Goal: Task Accomplishment & Management: Manage account settings

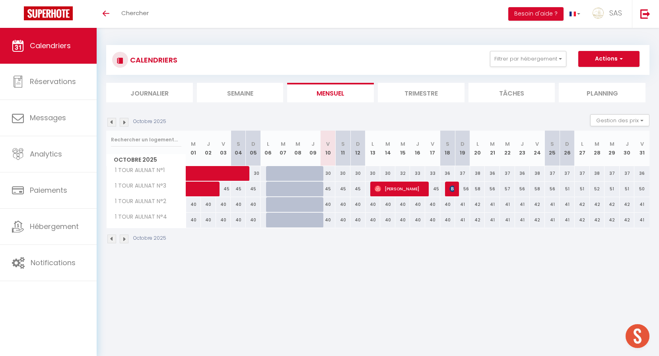
click at [537, 45] on div "CALENDRIERS Filtrer par hébergement Effacer Sauvegarder Actions Nouvelle réserv…" at bounding box center [377, 60] width 543 height 30
click at [535, 48] on div "CALENDRIERS Filtrer par hébergement Effacer Sauvegarder Actions Nouvelle réserv…" at bounding box center [377, 60] width 543 height 30
click at [534, 62] on button "Filtrer par hébergement" at bounding box center [528, 59] width 76 height 16
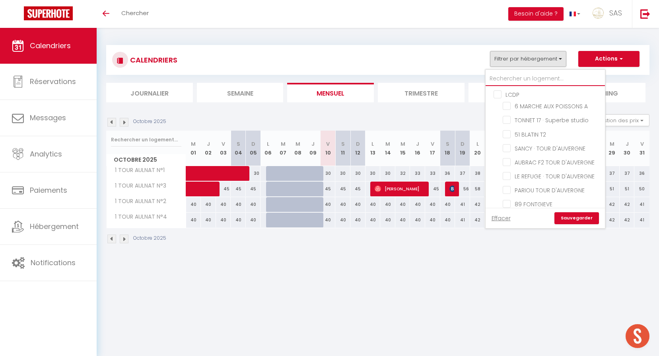
click at [531, 78] on input "text" at bounding box center [545, 79] width 119 height 14
type input "a"
checkbox input "false"
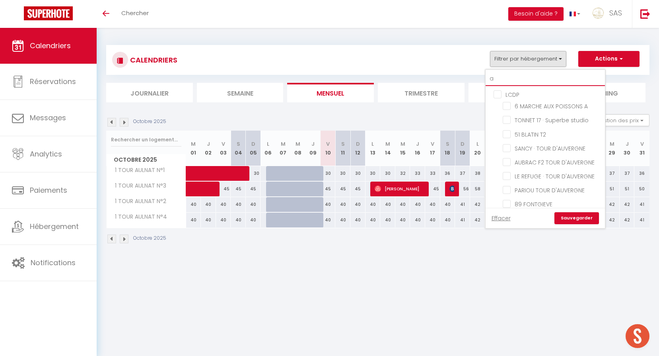
checkbox input "false"
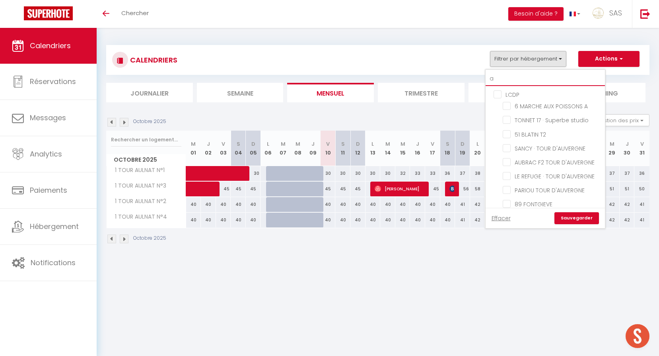
checkbox input "false"
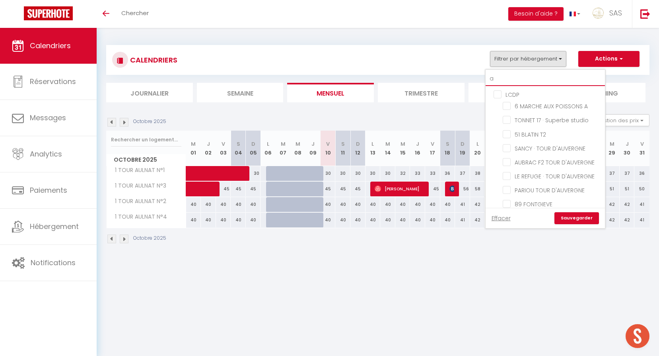
checkbox input "false"
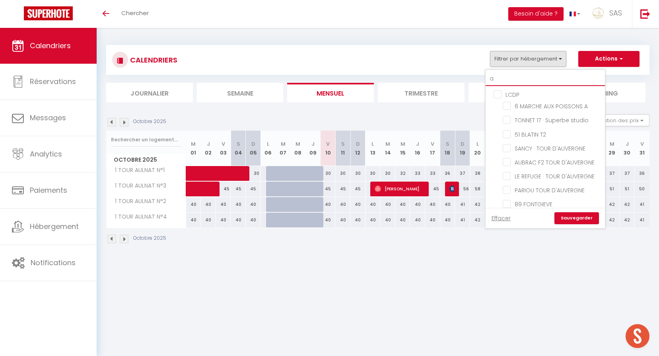
checkbox input "false"
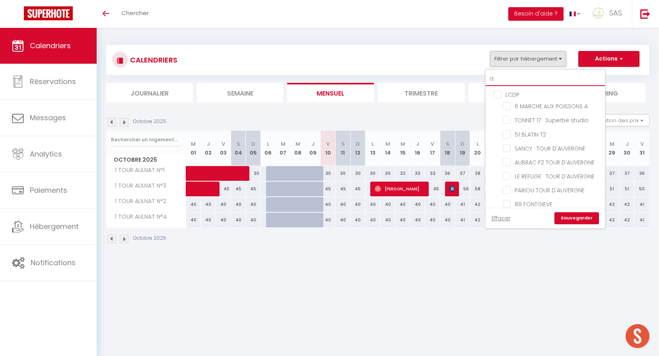
checkbox input "false"
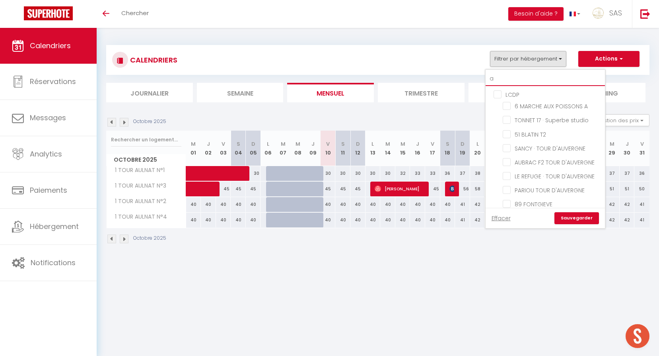
checkbox input "false"
checkbox input "true"
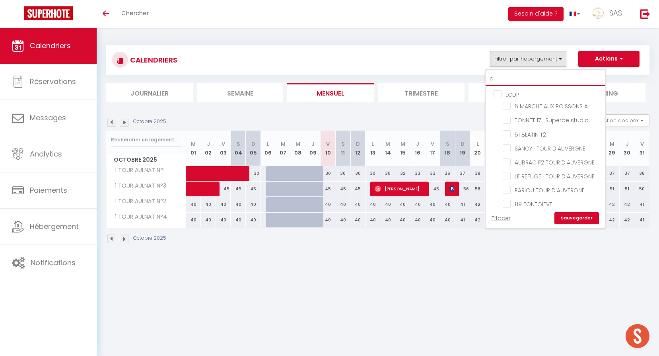
checkbox input "true"
checkbox input "false"
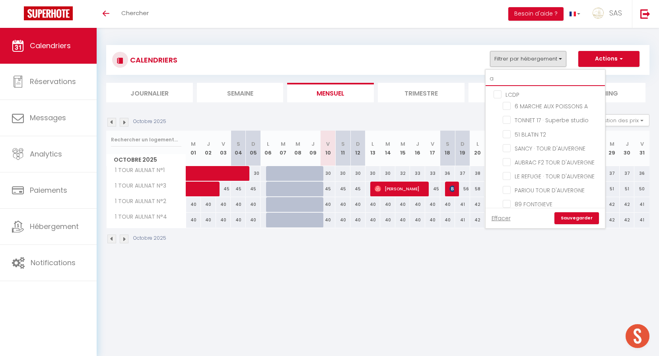
checkbox input "false"
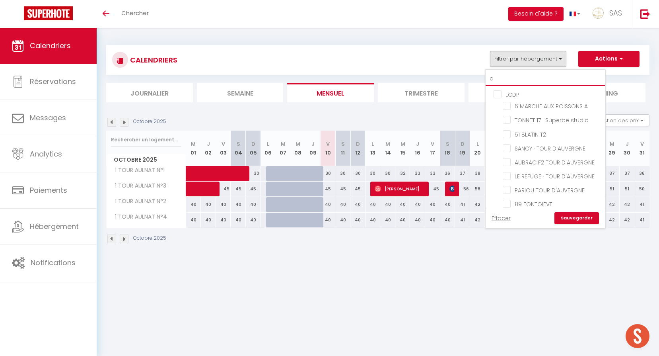
checkbox input "false"
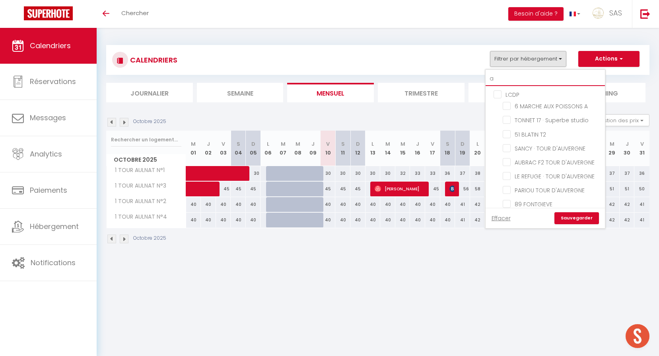
checkbox input "false"
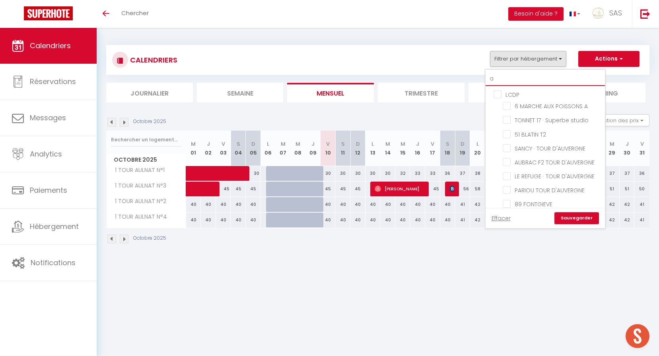
checkbox input "false"
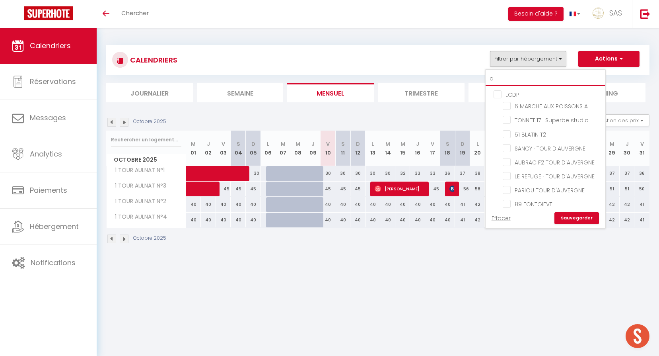
checkbox input "false"
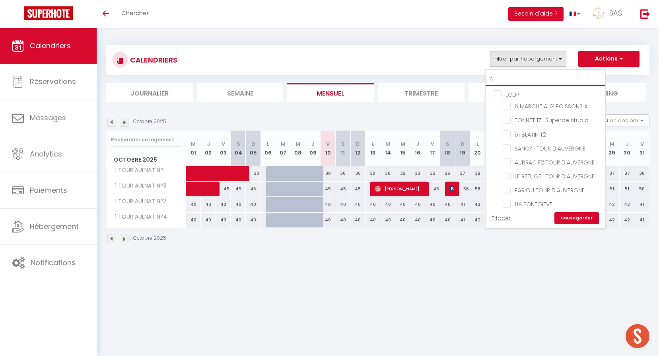
checkbox input "false"
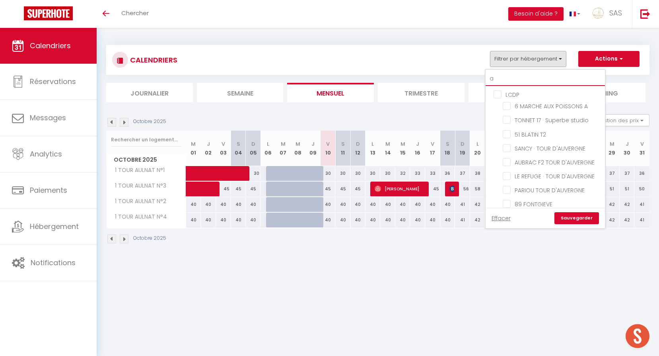
checkbox input "false"
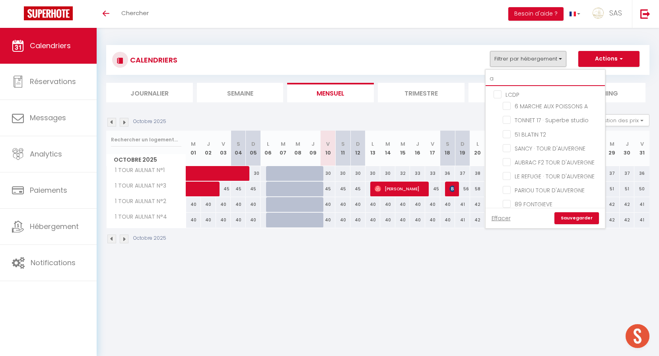
checkbox input "false"
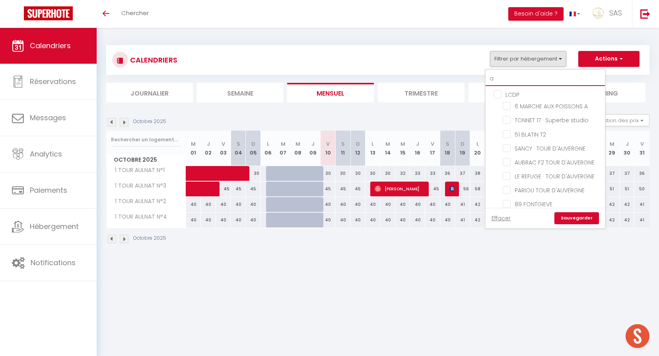
checkbox input "false"
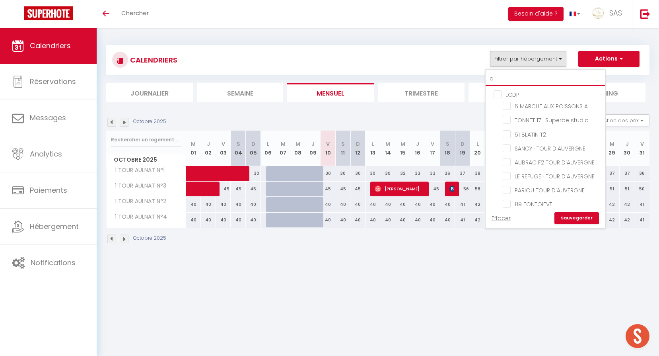
checkbox input "false"
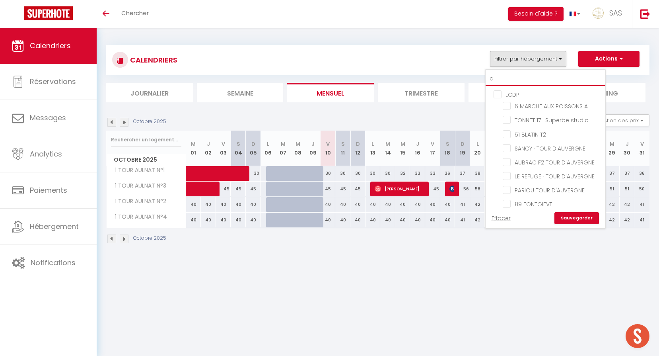
checkbox input "false"
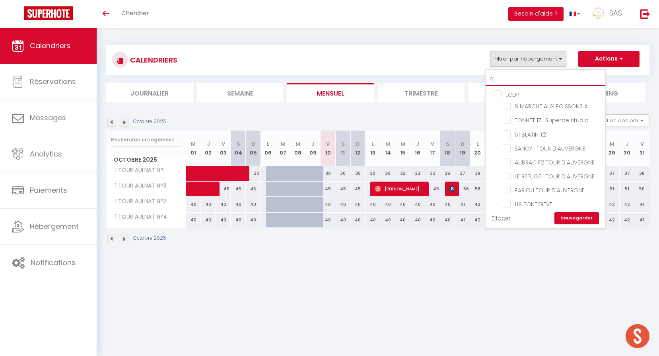
checkbox input "false"
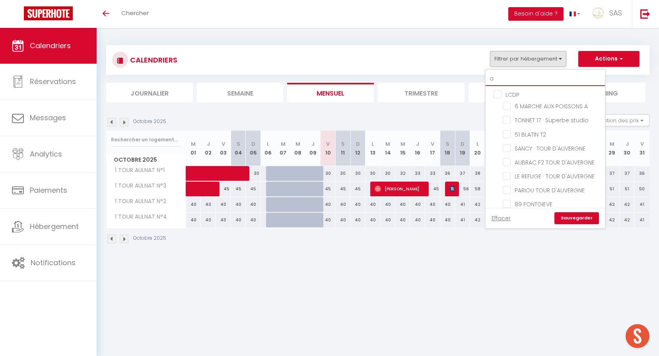
checkbox input "false"
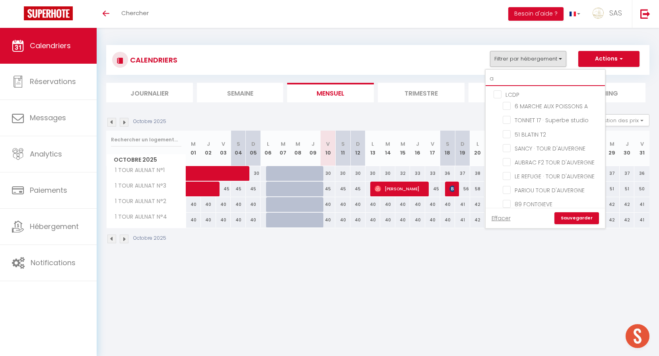
checkbox input "false"
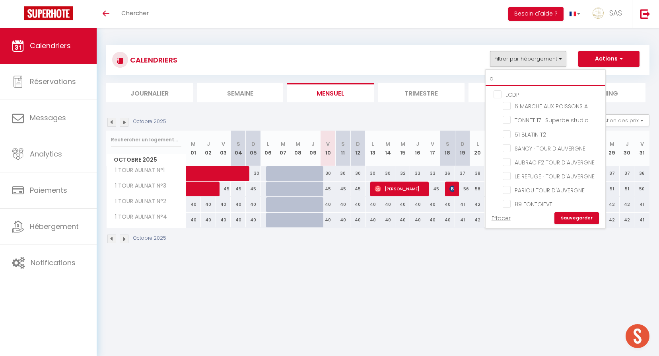
checkbox input "false"
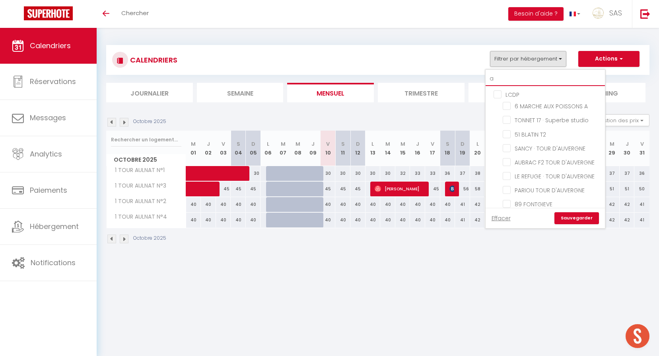
checkbox input "false"
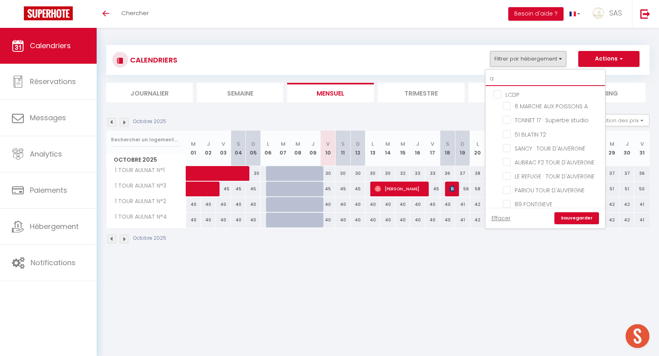
checkbox input "false"
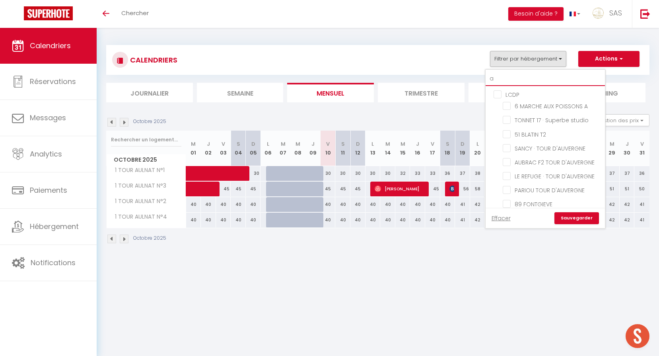
type input "au"
checkbox input "false"
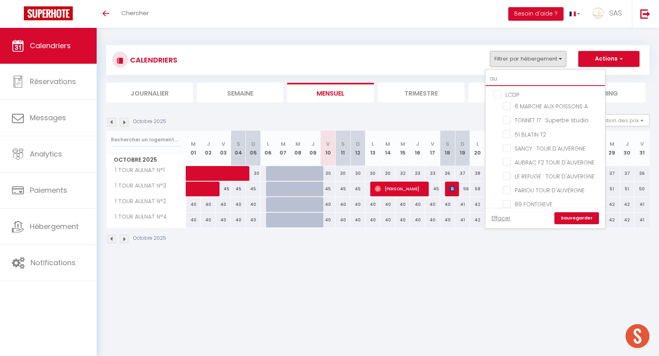
checkbox input "false"
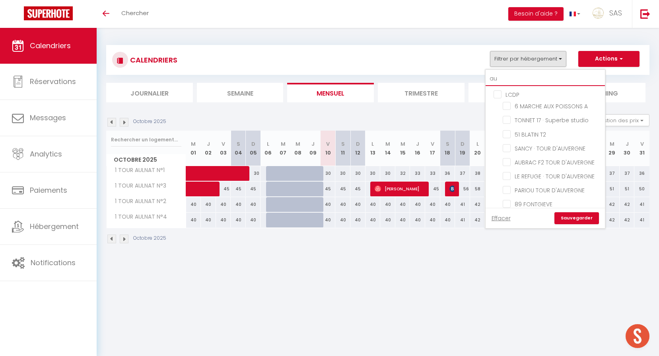
checkbox input "false"
checkbox input "true"
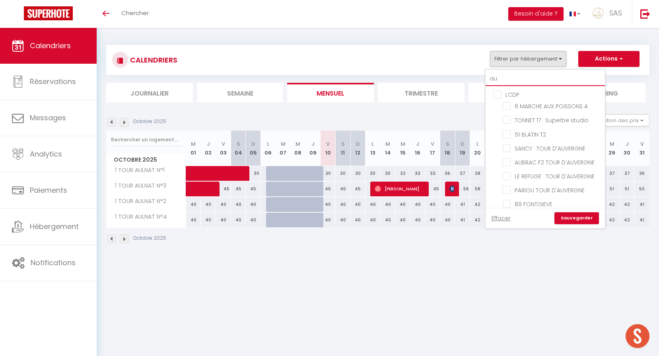
checkbox input "true"
checkbox input "false"
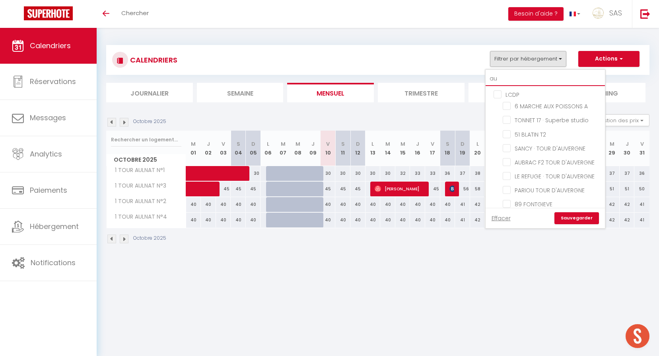
checkbox input "false"
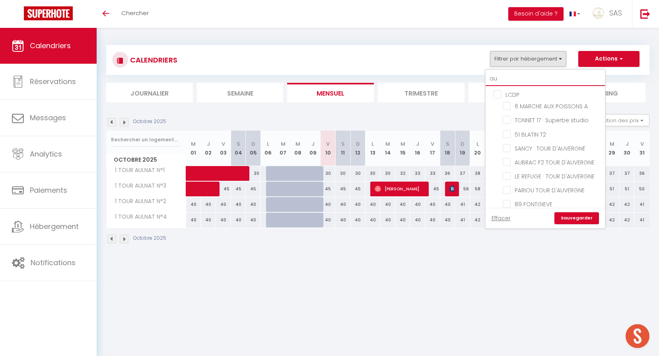
checkbox input "false"
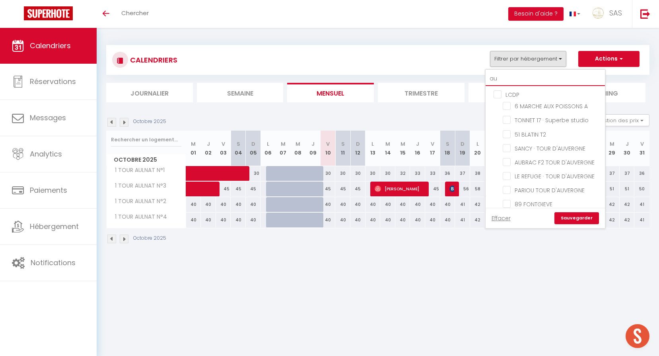
checkbox input "false"
type input "aul"
checkbox input "false"
checkbox input "true"
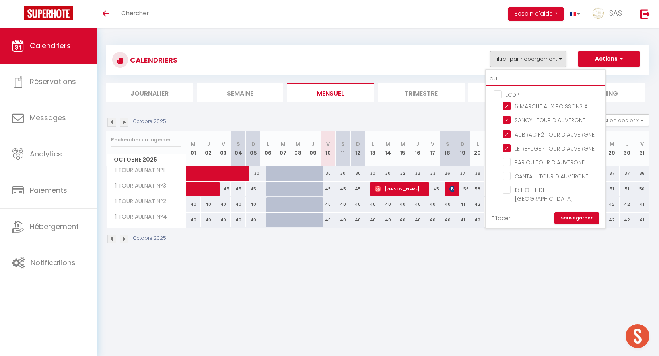
checkbox input "true"
checkbox input "false"
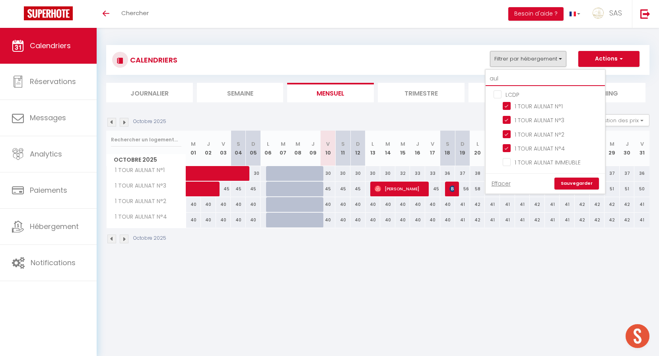
type input "auln"
checkbox input "false"
type input "aulna"
checkbox input "false"
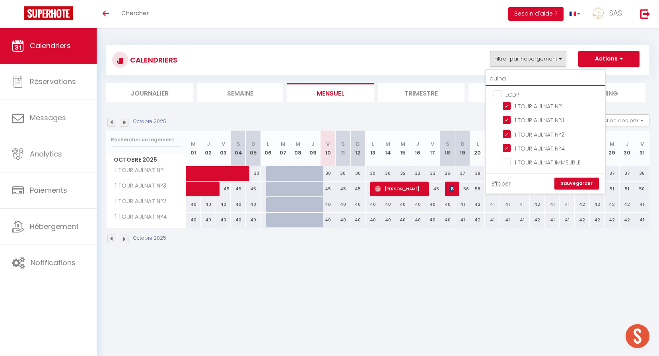
checkbox input "false"
type input "aulna"
drag, startPoint x: 548, startPoint y: 104, endPoint x: 556, endPoint y: 123, distance: 20.2
click at [548, 105] on input "1 TOUR AULNAT N°1" at bounding box center [552, 105] width 99 height 8
checkbox input "false"
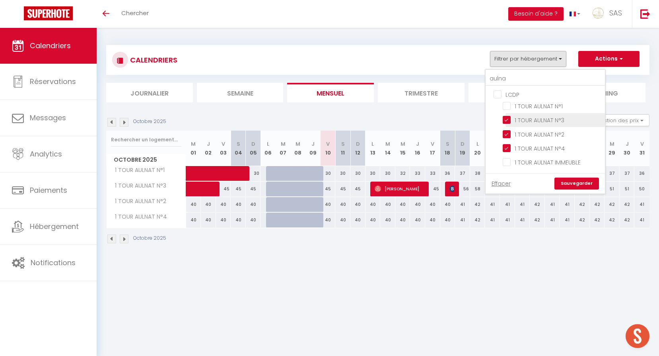
checkbox input "false"
click at [556, 124] on span "1 TOUR AULNAT N°3" at bounding box center [540, 120] width 50 height 8
click at [556, 123] on input "1 TOUR AULNAT N°3" at bounding box center [552, 119] width 99 height 8
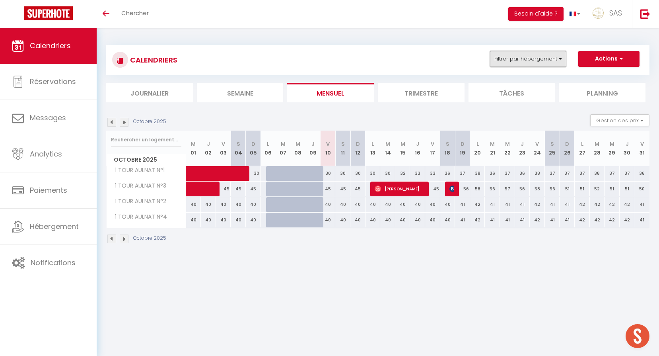
click at [543, 66] on button "Filtrer par hébergement" at bounding box center [528, 59] width 76 height 16
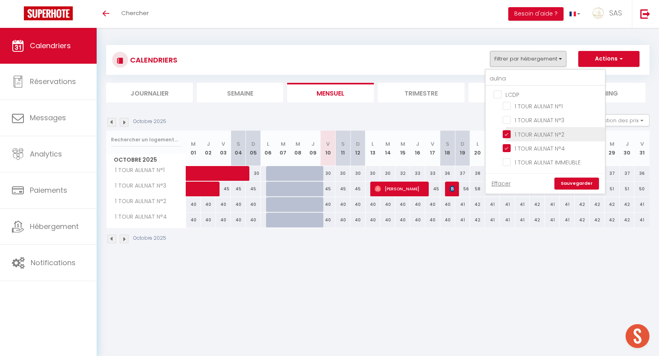
click at [551, 136] on input "1 TOUR AULNAT N°2" at bounding box center [552, 133] width 99 height 8
checkbox input "false"
click at [553, 148] on input "1 TOUR AULNAT N°4" at bounding box center [552, 148] width 99 height 8
checkbox input "false"
click at [572, 185] on link "Sauvegarder" at bounding box center [576, 183] width 45 height 12
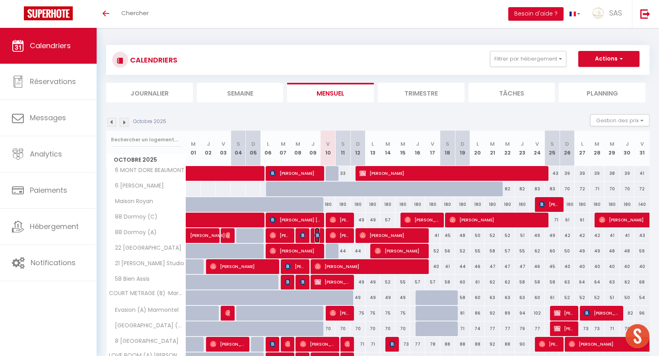
click at [316, 236] on img at bounding box center [318, 235] width 6 height 6
select select "OK"
select select "KO"
select select "1"
select select "0"
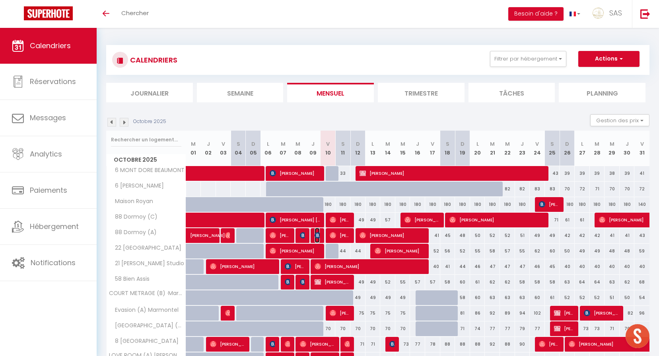
select select "1"
select select
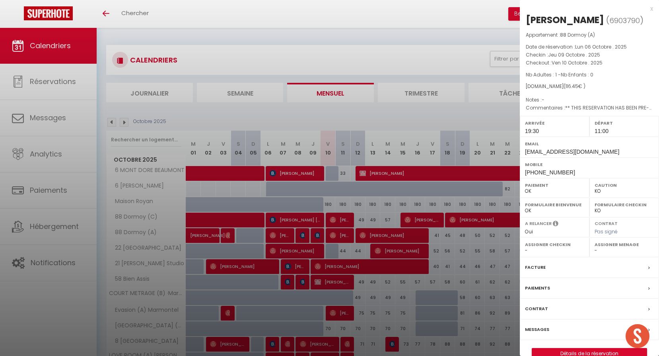
click at [316, 236] on div at bounding box center [329, 178] width 659 height 356
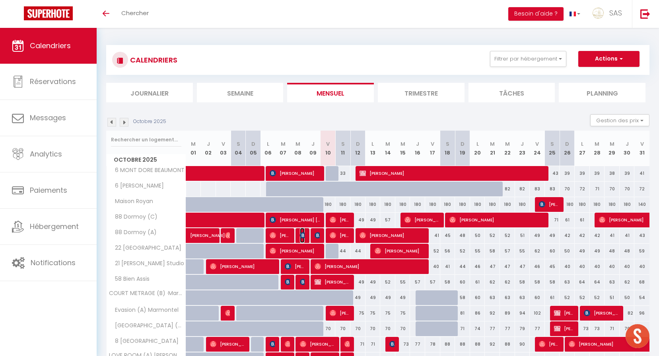
click at [304, 236] on img at bounding box center [303, 235] width 6 height 6
select select "OK"
select select "52582"
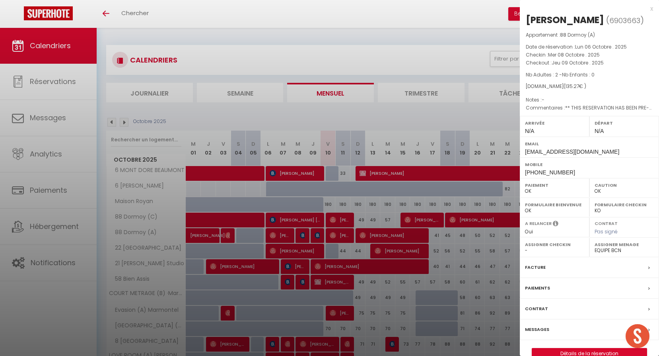
click at [304, 236] on div at bounding box center [329, 178] width 659 height 356
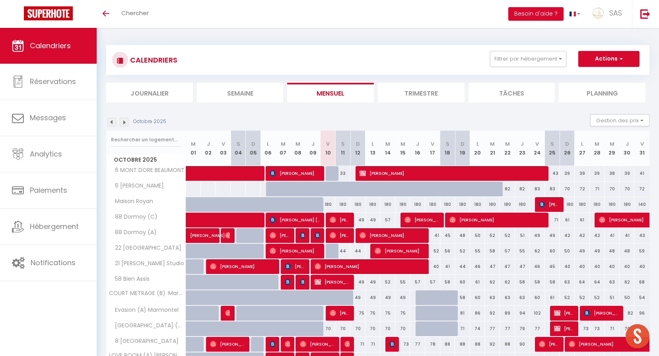
click at [328, 233] on div at bounding box center [333, 235] width 15 height 15
click at [335, 237] on img at bounding box center [333, 235] width 6 height 6
select select
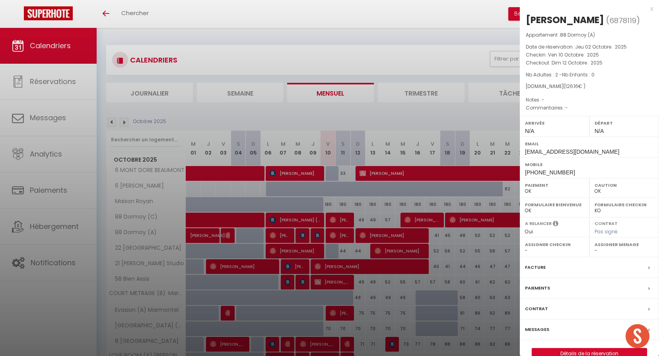
click at [335, 237] on div at bounding box center [329, 178] width 659 height 356
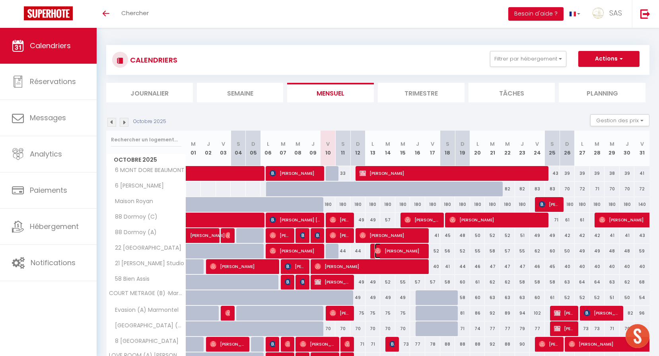
click at [383, 253] on span "[PERSON_NAME]" at bounding box center [400, 250] width 51 height 15
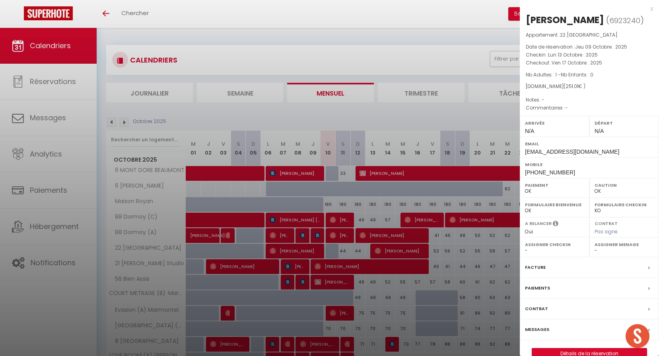
click at [349, 237] on div at bounding box center [329, 178] width 659 height 356
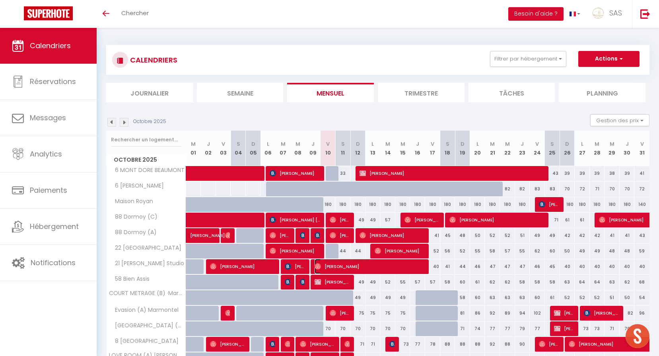
click at [390, 265] on span "[PERSON_NAME]" at bounding box center [370, 265] width 111 height 15
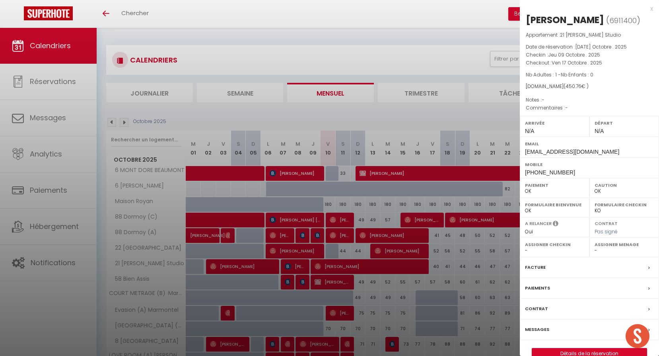
click at [324, 252] on div at bounding box center [329, 178] width 659 height 356
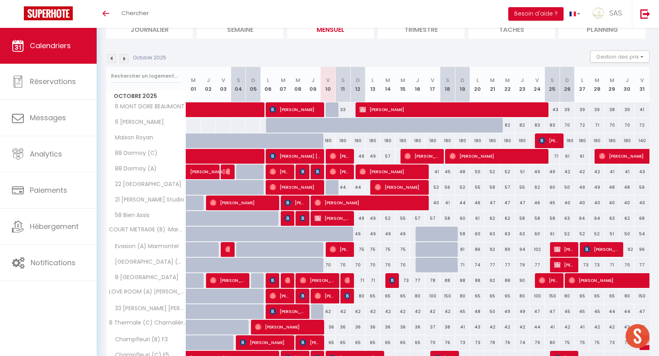
scroll to position [119, 0]
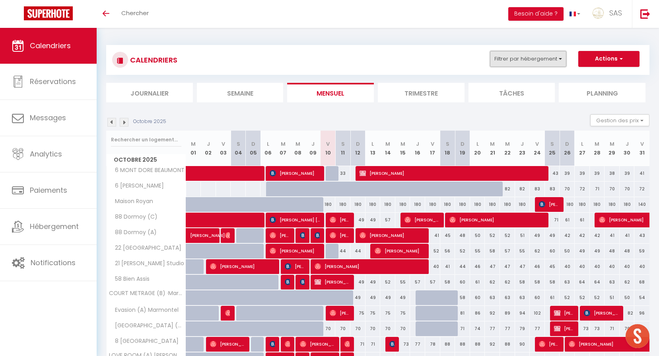
click at [528, 58] on button "Filtrer par hébergement" at bounding box center [528, 59] width 76 height 16
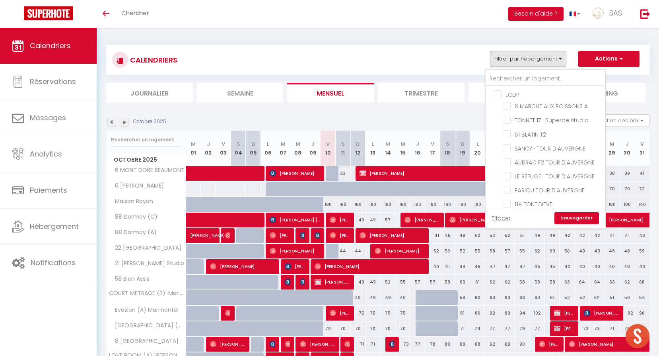
click at [527, 70] on div at bounding box center [545, 78] width 119 height 16
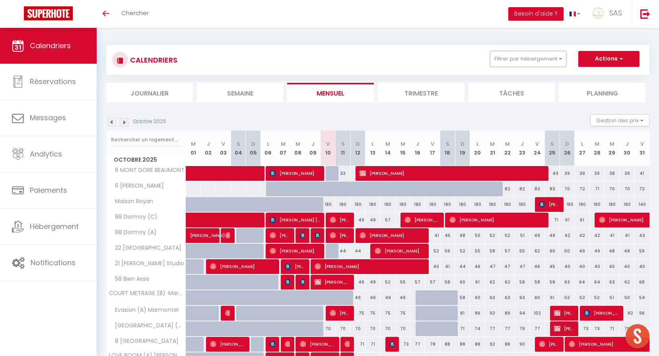
drag, startPoint x: 529, startPoint y: 61, endPoint x: 529, endPoint y: 69, distance: 8.0
click at [529, 61] on button "Filtrer par hébergement" at bounding box center [528, 59] width 76 height 16
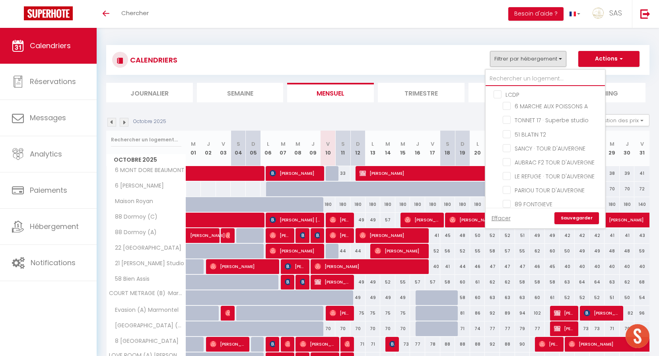
click at [531, 74] on input "text" at bounding box center [545, 79] width 119 height 14
type input "c"
checkbox input "false"
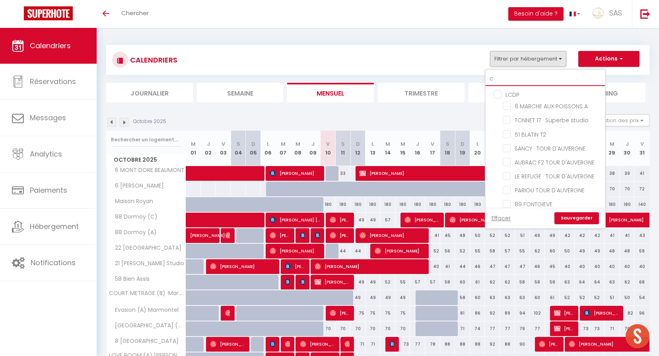
checkbox input "false"
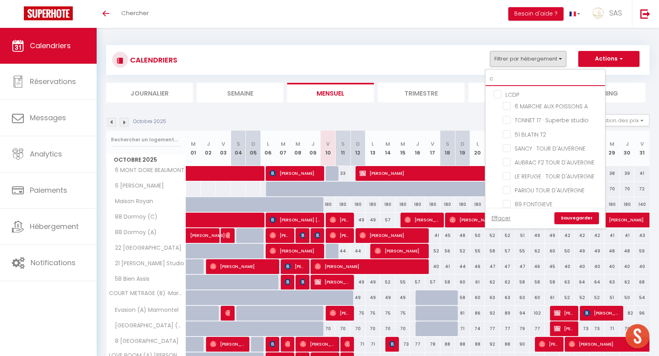
checkbox input "false"
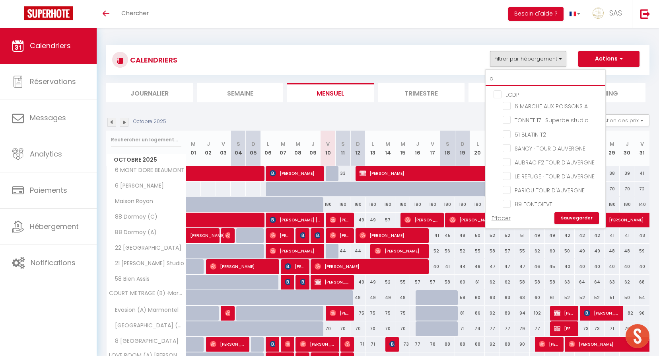
checkbox input "false"
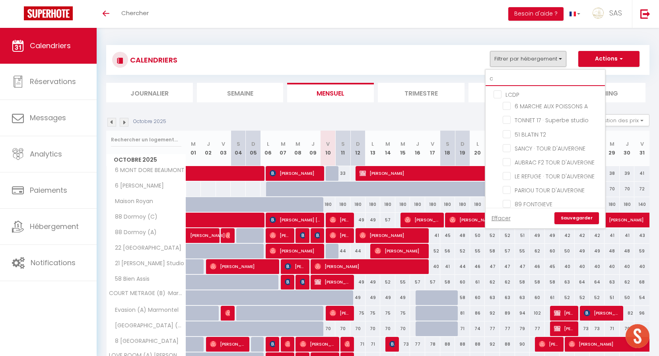
checkbox input "false"
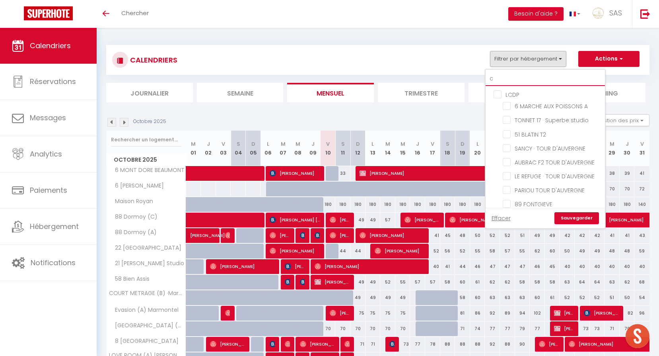
checkbox input "false"
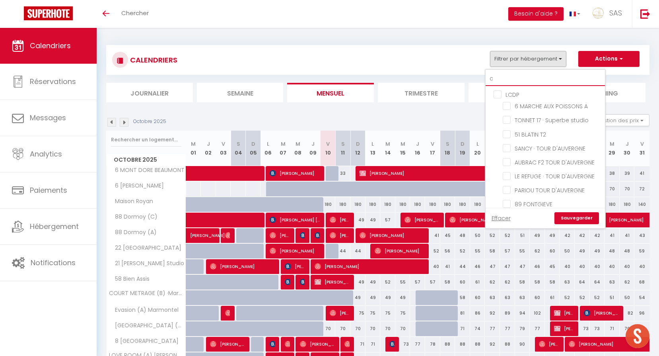
checkbox input "false"
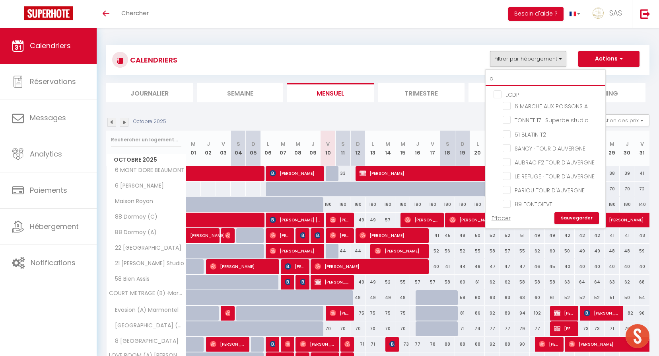
checkbox input "false"
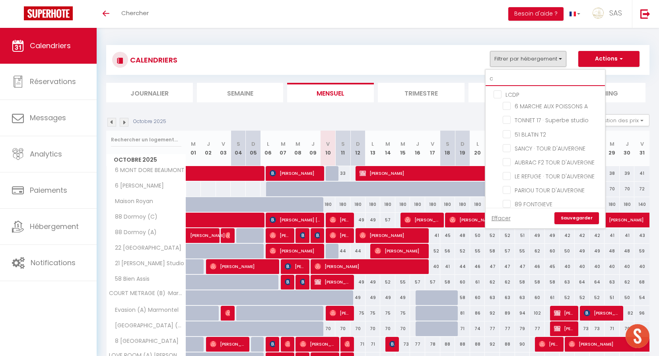
checkbox input "false"
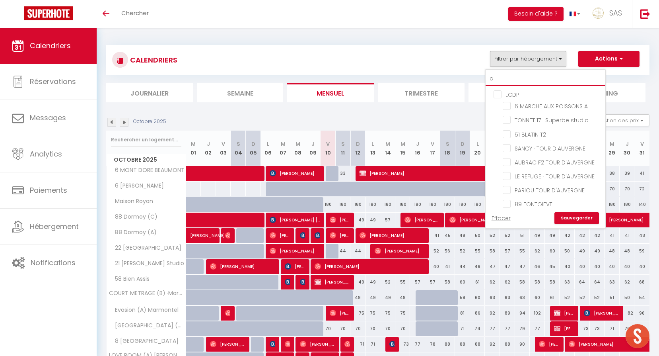
checkbox input "false"
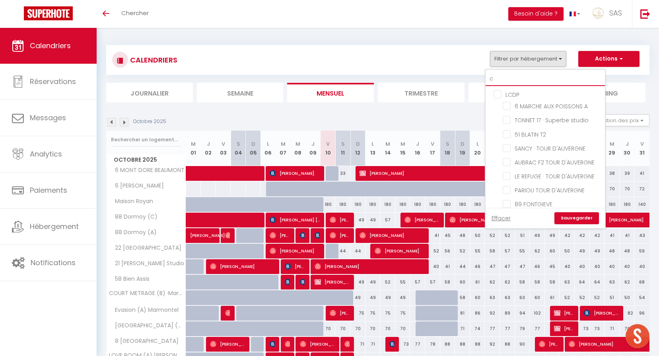
checkbox input "false"
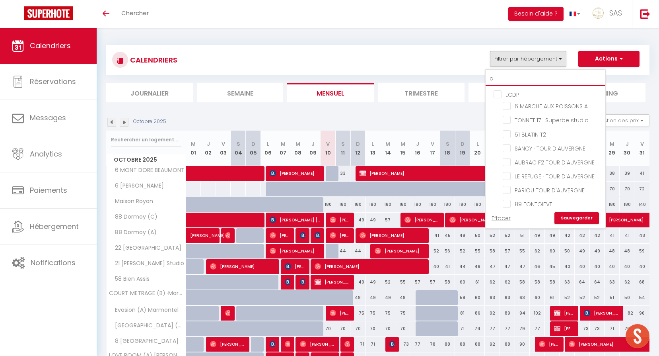
checkbox input "false"
type input "co"
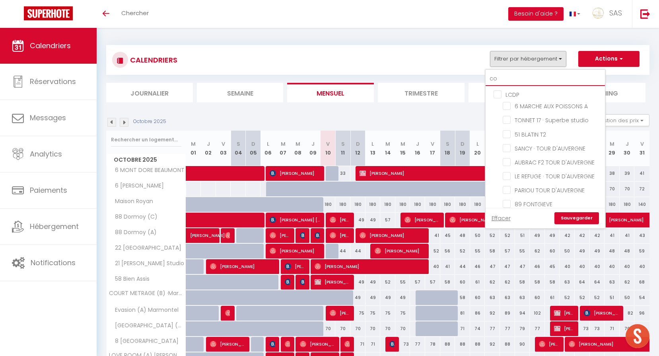
checkbox input "false"
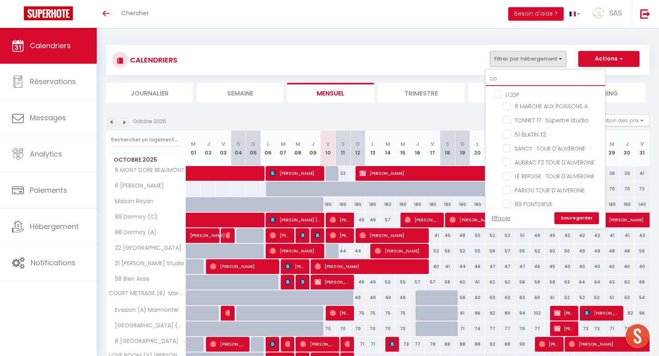
checkbox input "false"
type input "cou"
checkbox input "false"
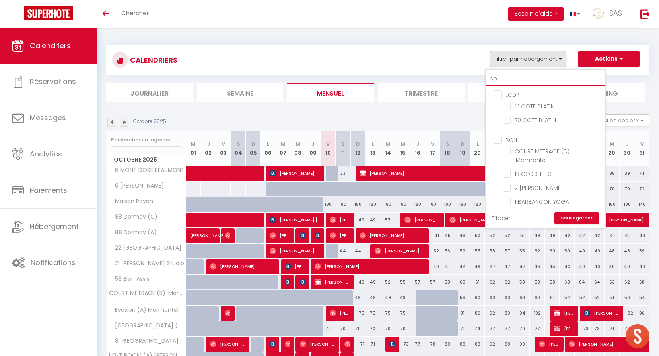
checkbox input "false"
type input "cour"
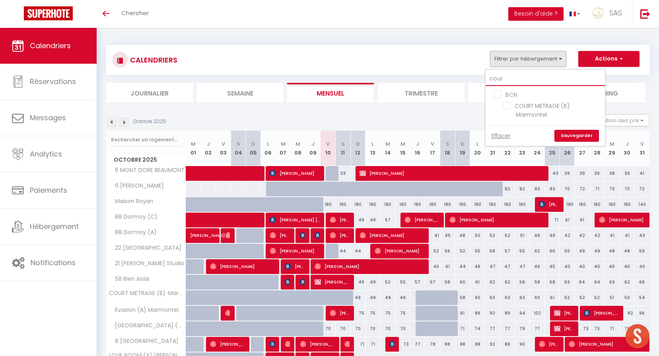
checkbox input "false"
type input "court"
checkbox input "false"
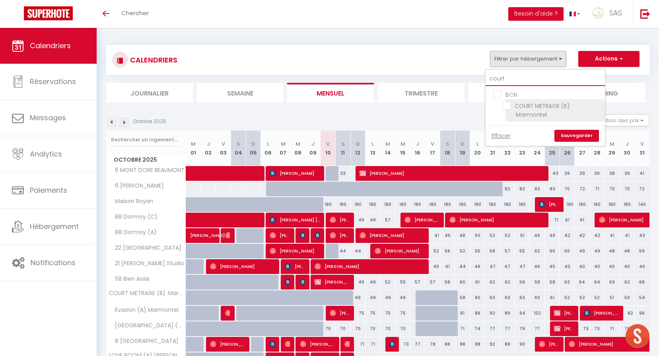
type input "court"
click at [552, 104] on input "COURT METRAGE (B) ·Marmontel" at bounding box center [552, 105] width 99 height 8
checkbox input "true"
click at [574, 134] on link "Sauvegarder" at bounding box center [576, 136] width 45 height 12
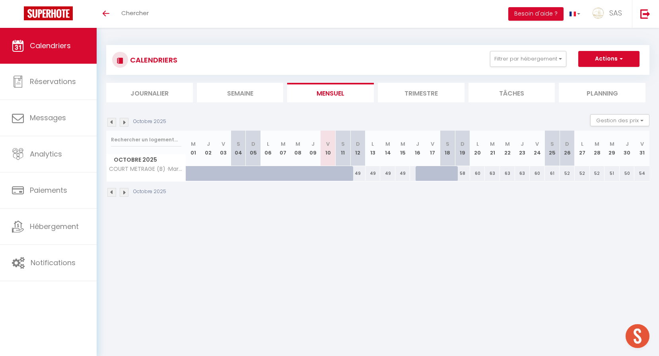
click at [568, 89] on li "Planning" at bounding box center [602, 92] width 87 height 19
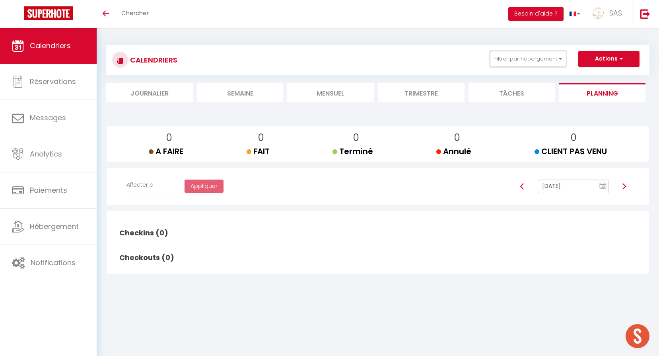
click at [534, 60] on button "Filtrer par hébergement" at bounding box center [528, 59] width 76 height 16
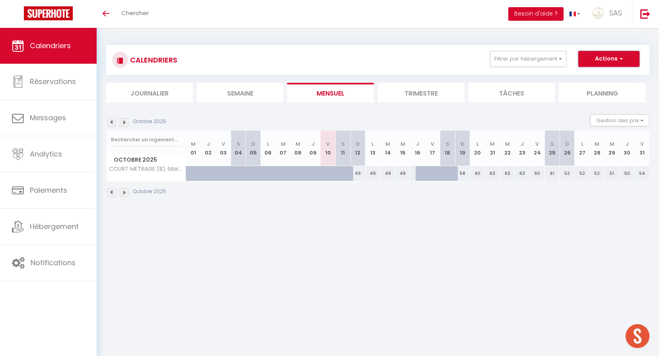
drag, startPoint x: 579, startPoint y: 62, endPoint x: 574, endPoint y: 61, distance: 5.3
click at [579, 62] on button "Actions" at bounding box center [608, 59] width 61 height 16
click at [540, 60] on button "Filtrer par hébergement" at bounding box center [528, 59] width 76 height 16
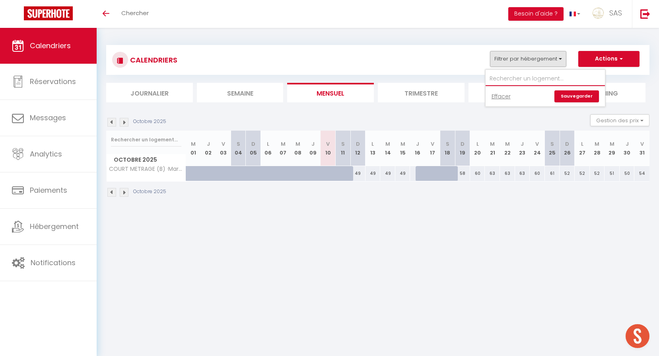
click at [523, 74] on input "text" at bounding box center [545, 79] width 119 height 14
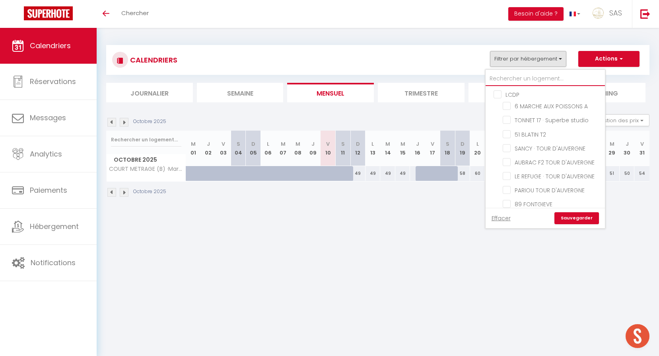
type input "c"
checkbox input "false"
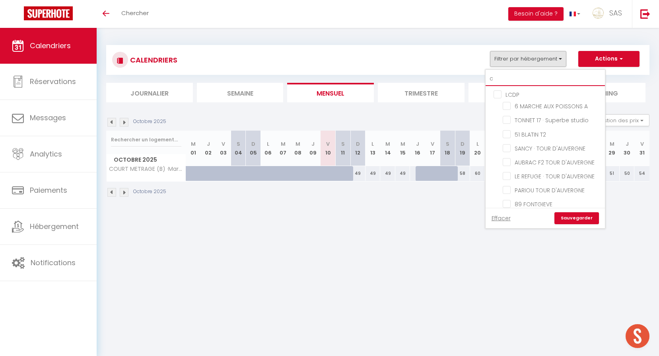
checkbox input "false"
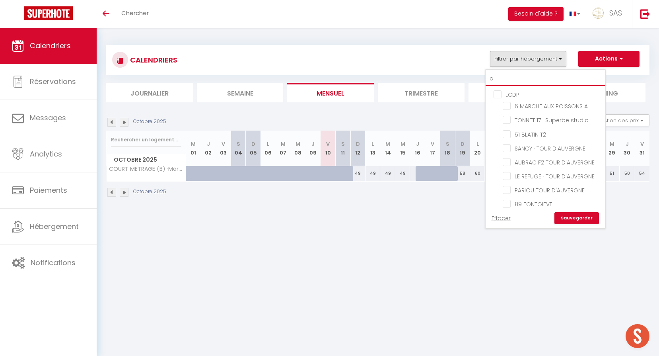
checkbox input "false"
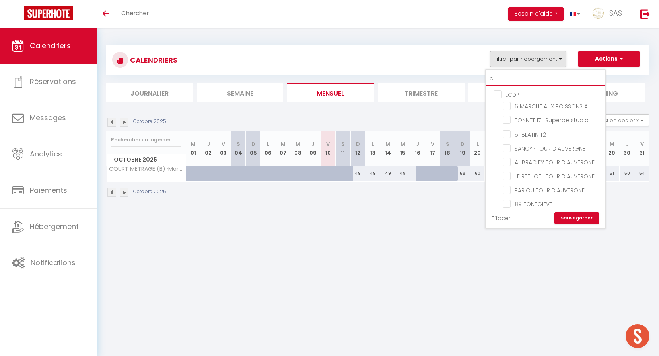
checkbox input "false"
checkbox input "true"
checkbox input "false"
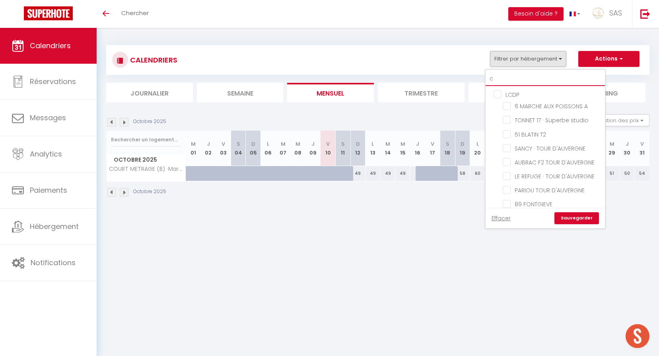
checkbox input "false"
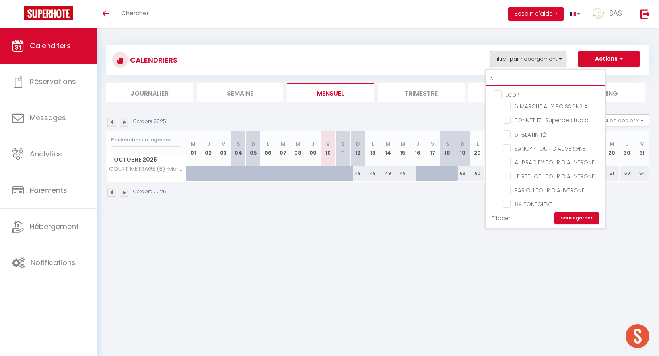
checkbox input "false"
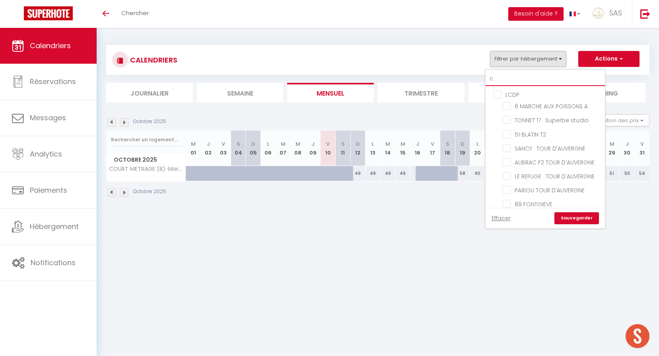
checkbox input "false"
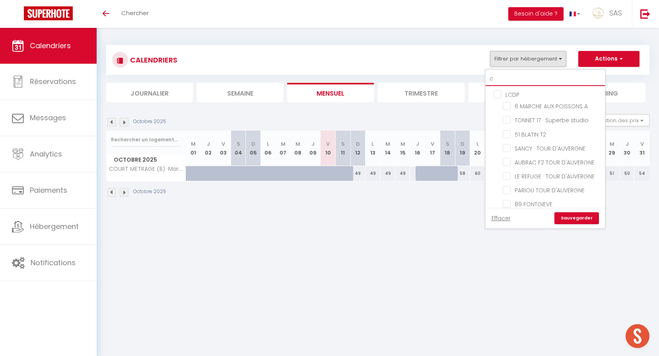
checkbox input "false"
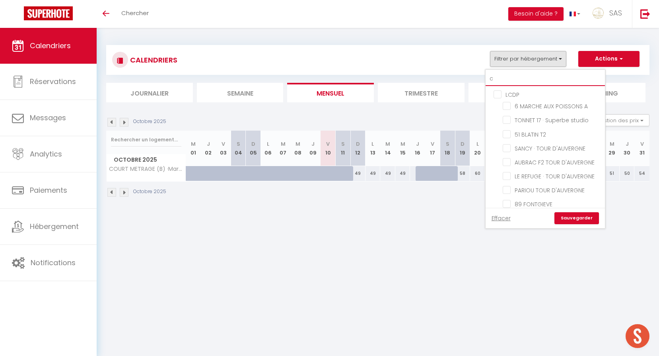
checkbox input "false"
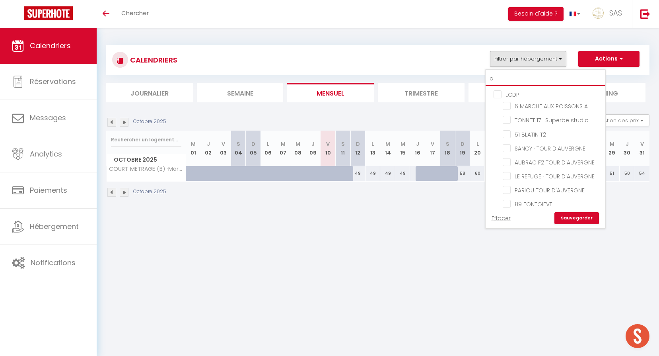
checkbox input "false"
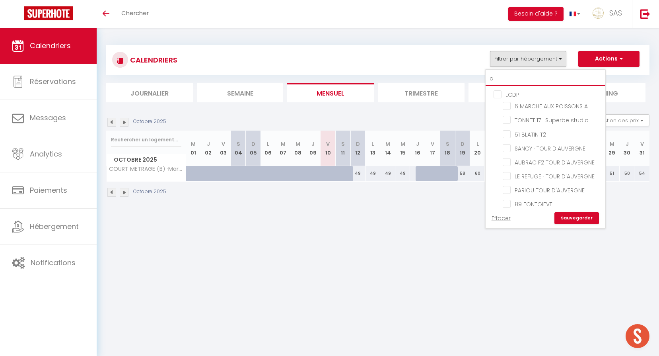
checkbox input "false"
type input "co"
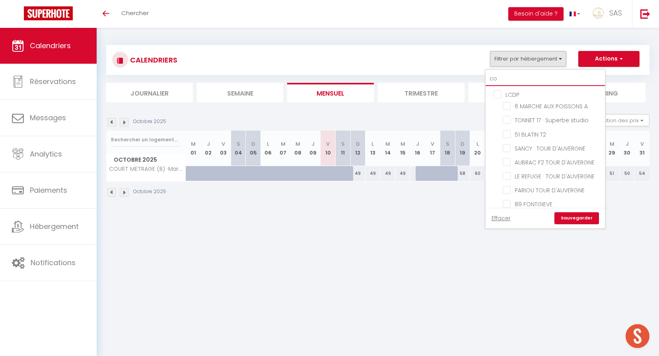
checkbox input "false"
checkbox input "true"
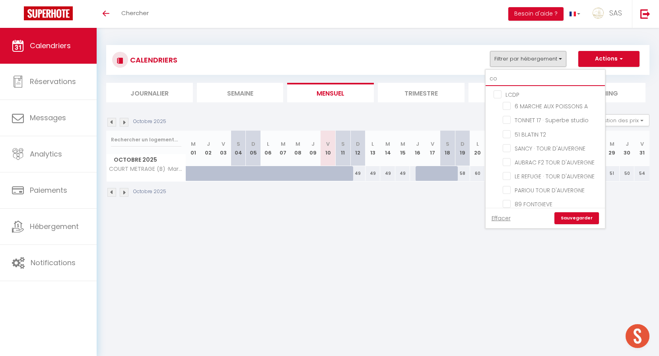
checkbox input "false"
type input "cou"
checkbox input "false"
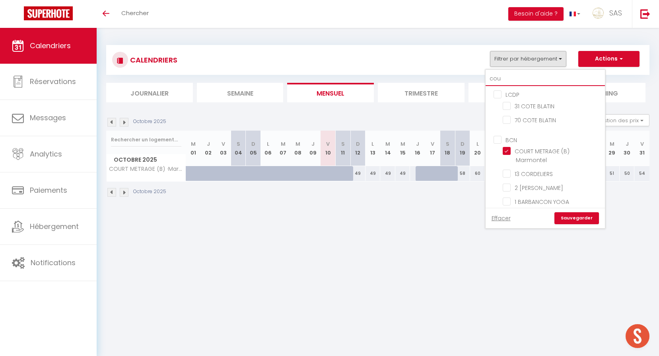
type input "cour"
checkbox input "false"
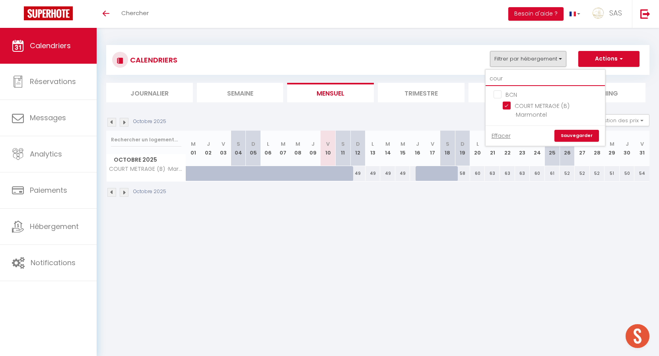
type input "court"
checkbox input "false"
type input "court"
click at [547, 103] on input "COURT METRAGE (B) ·Marmontel" at bounding box center [552, 105] width 99 height 8
checkbox input "false"
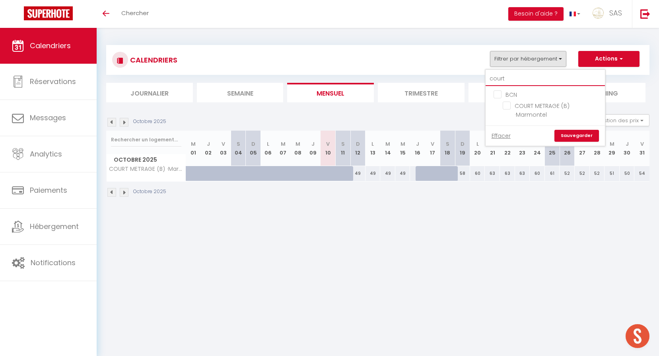
click at [534, 79] on input "court" at bounding box center [545, 79] width 119 height 14
type input "a"
checkbox input "false"
type input "an"
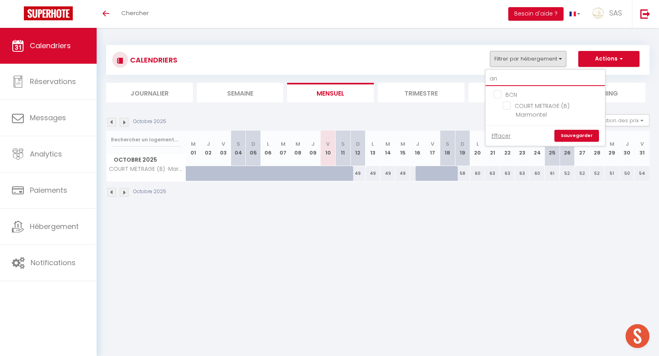
checkbox input "false"
type input "andr"
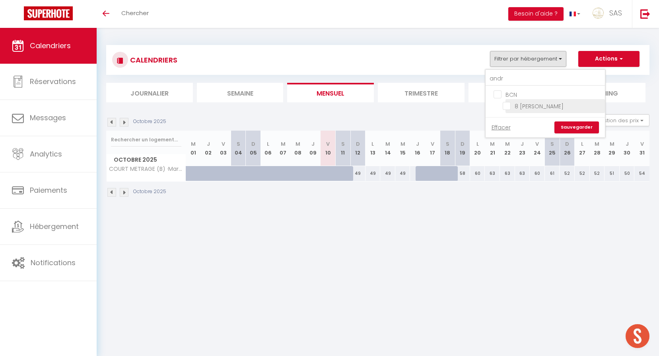
click at [543, 102] on input "8 [PERSON_NAME]" at bounding box center [552, 105] width 99 height 8
checkbox input "true"
click at [583, 130] on link "Sauvegarder" at bounding box center [576, 127] width 45 height 12
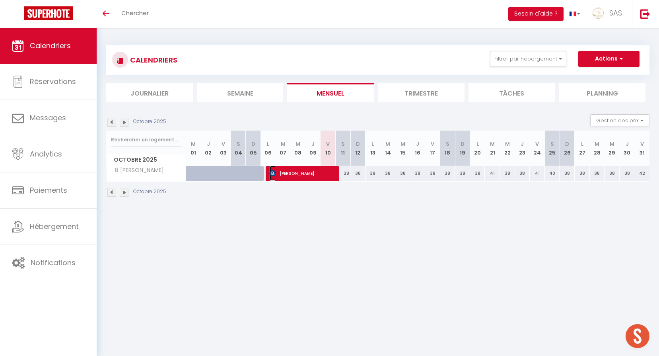
click at [293, 175] on span "john small" at bounding box center [303, 172] width 66 height 15
select select "OK"
select select "KO"
select select "0"
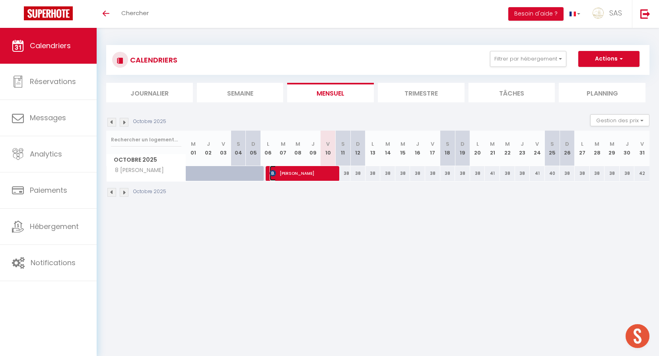
select select "1"
select select
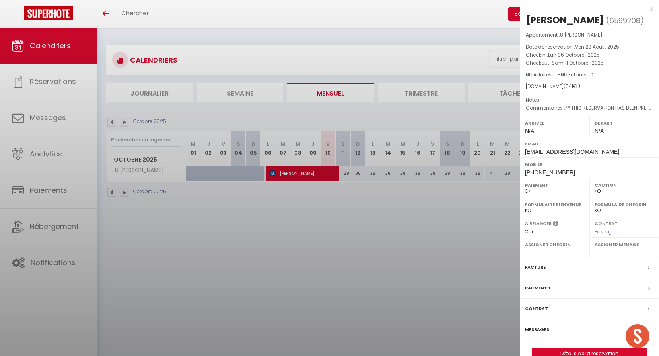
click at [312, 216] on div at bounding box center [329, 178] width 659 height 356
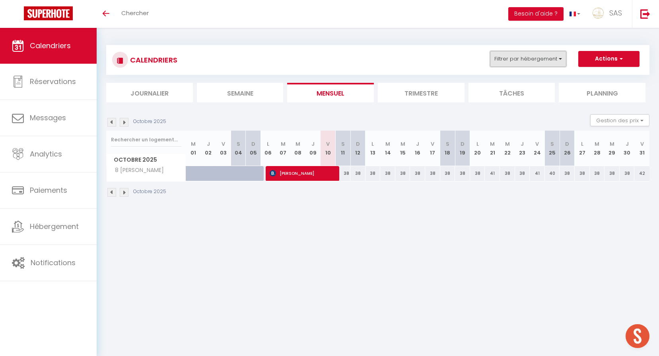
click at [538, 52] on button "Filtrer par hébergement" at bounding box center [528, 59] width 76 height 16
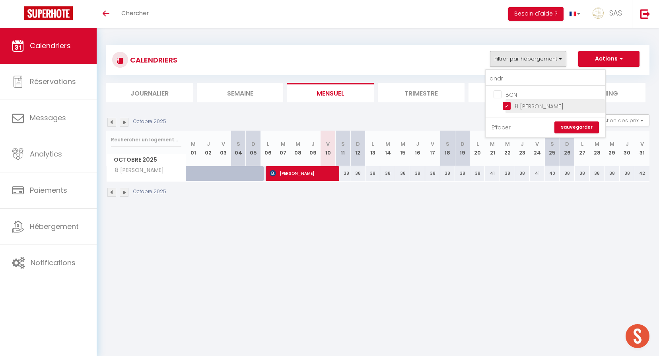
click at [538, 108] on input "8 [PERSON_NAME]" at bounding box center [552, 105] width 99 height 8
checkbox input "false"
click at [525, 72] on input "andr" at bounding box center [545, 79] width 119 height 14
type input "m"
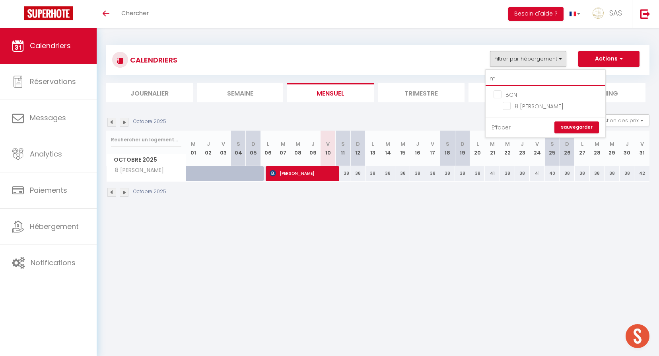
checkbox input "false"
type input "ma"
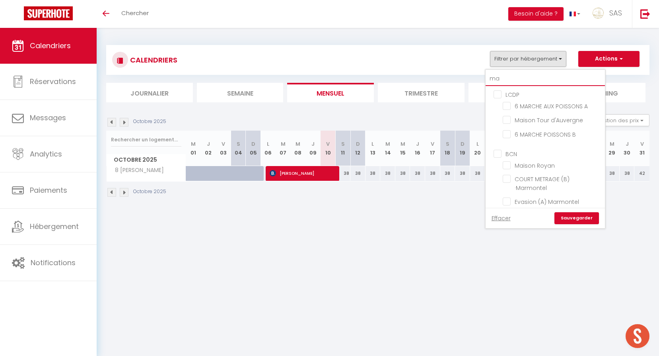
checkbox input "false"
type input "mar"
checkbox input "false"
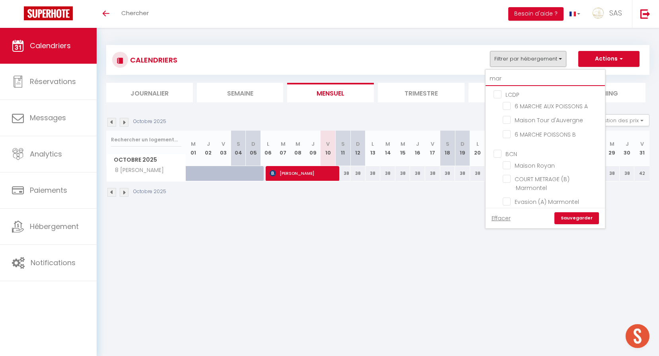
checkbox input "false"
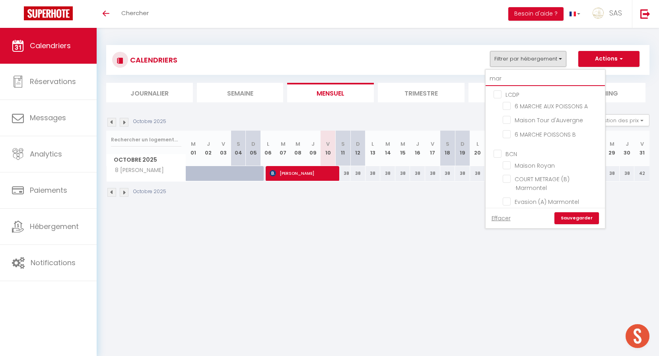
checkbox input "false"
type input "marm"
checkbox input "false"
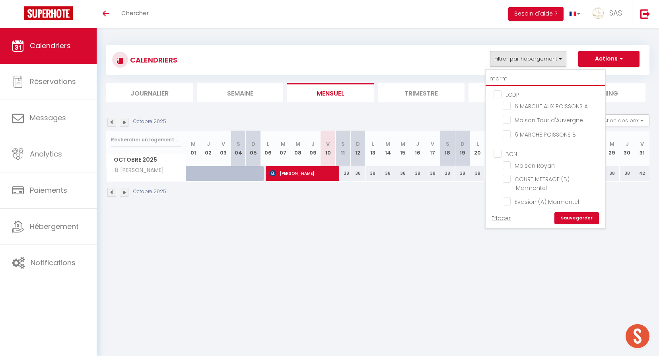
checkbox input "false"
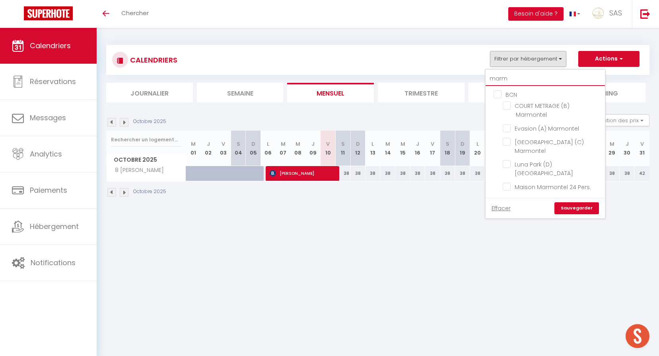
checkbox input "false"
type input "marm"
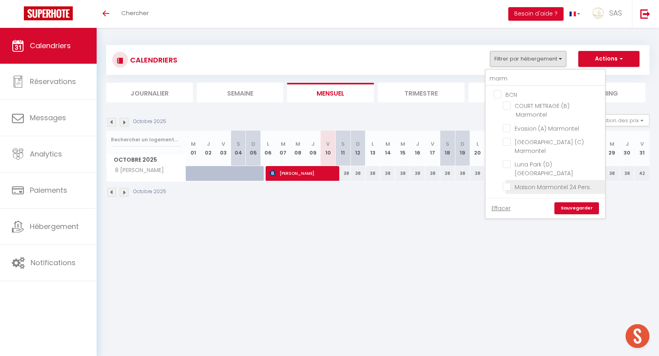
click at [560, 182] on input "Maison Marmontel 24 Pers." at bounding box center [552, 186] width 99 height 8
checkbox input "true"
checkbox input "false"
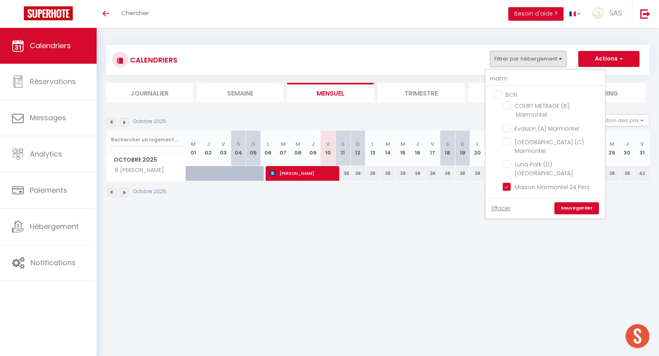
click at [575, 200] on div "Effacer Sauvegarder" at bounding box center [545, 208] width 119 height 20
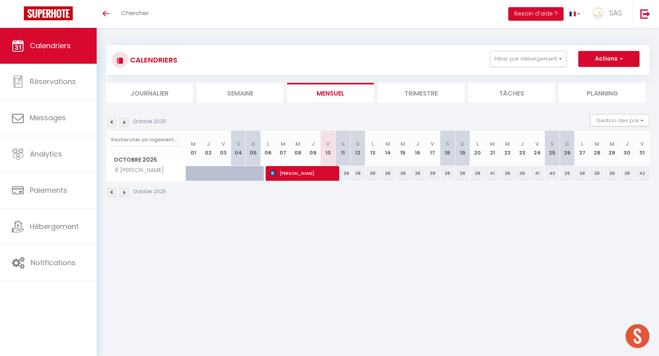
click at [555, 49] on div "CALENDRIERS Filtrer par hébergement marm BCN COURT METRAGE (B) ·Marmontel Evasi…" at bounding box center [377, 60] width 543 height 30
click at [559, 62] on button "Filtrer par hébergement" at bounding box center [528, 59] width 76 height 16
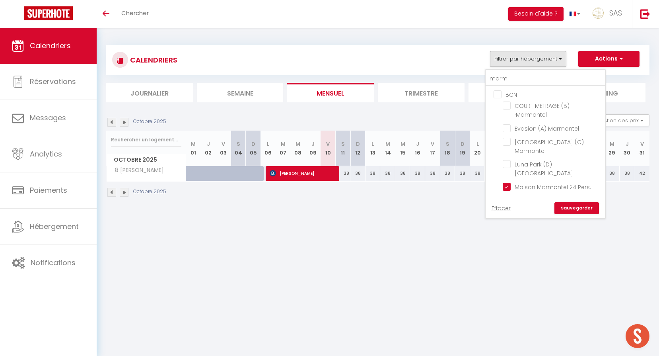
click at [562, 202] on link "Sauvegarder" at bounding box center [576, 208] width 45 height 12
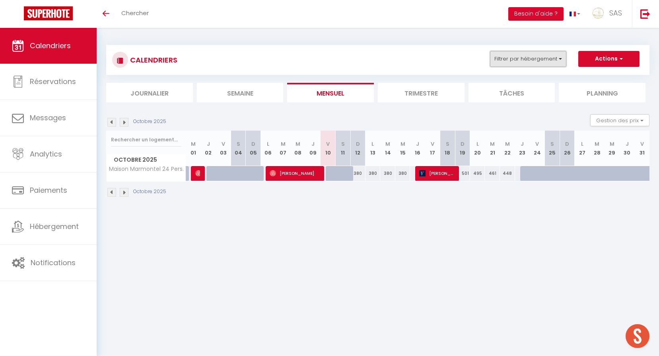
click at [537, 57] on button "Filtrer par hébergement" at bounding box center [528, 59] width 76 height 16
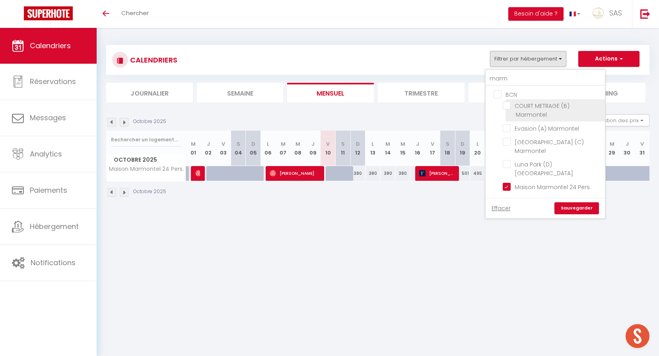
click at [537, 105] on input "COURT METRAGE (B) ·Marmontel" at bounding box center [552, 105] width 99 height 8
checkbox input "true"
click at [546, 130] on input "Evasion (A) Marmontel" at bounding box center [552, 128] width 99 height 8
checkbox input "true"
checkbox input "false"
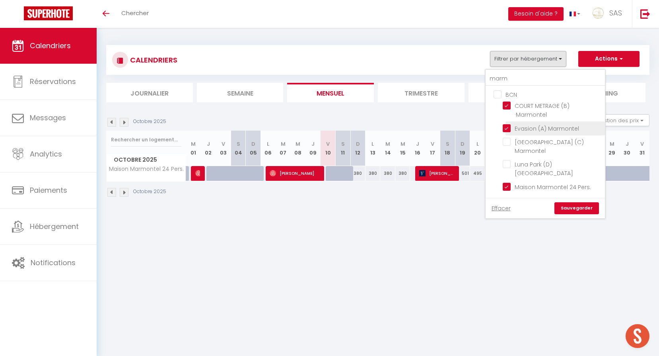
checkbox input "false"
click at [551, 143] on input "[GEOGRAPHIC_DATA] (C) Marmontel" at bounding box center [552, 142] width 99 height 8
checkbox input "true"
click at [555, 160] on input "Luna Park (D) [GEOGRAPHIC_DATA]" at bounding box center [552, 164] width 99 height 8
checkbox input "true"
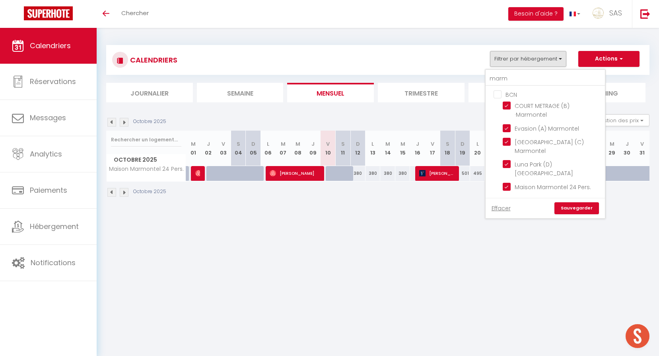
click at [571, 202] on link "Sauvegarder" at bounding box center [576, 208] width 45 height 12
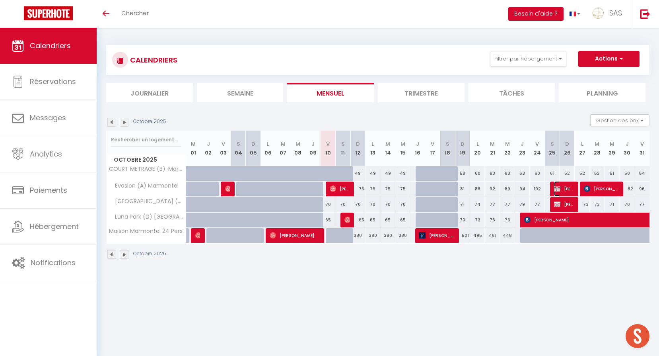
click at [566, 188] on span "[PERSON_NAME]" at bounding box center [564, 188] width 20 height 15
select select "OK"
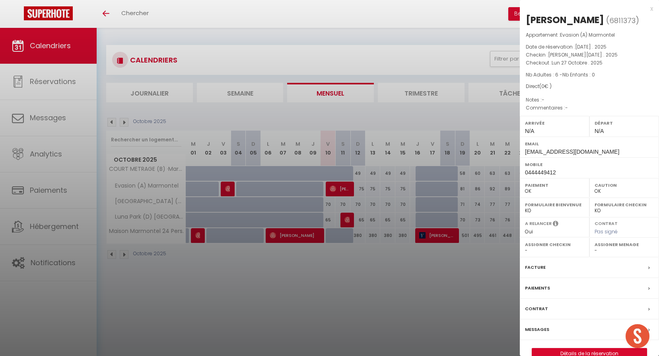
click at [504, 187] on div at bounding box center [329, 178] width 659 height 356
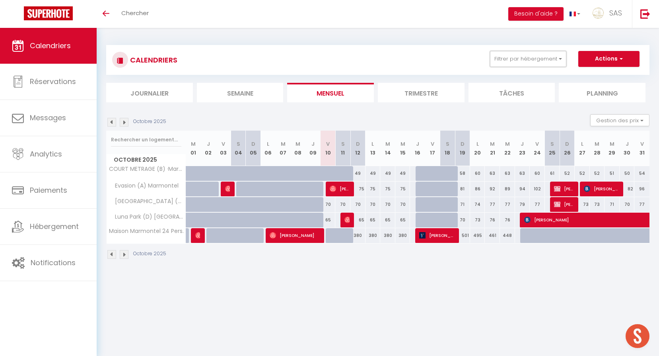
drag, startPoint x: 544, startPoint y: 59, endPoint x: 541, endPoint y: 85, distance: 26.0
click at [544, 59] on button "Filtrer par hébergement" at bounding box center [528, 59] width 76 height 16
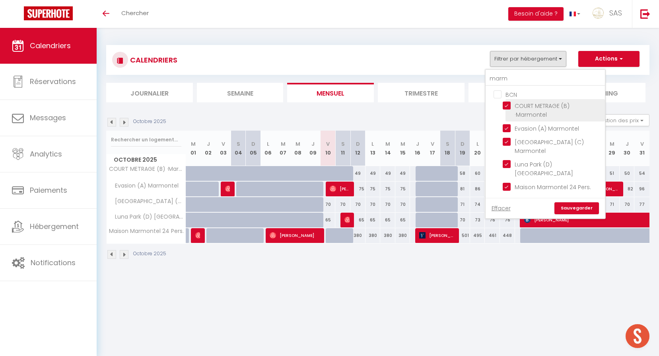
click at [540, 108] on input "COURT METRAGE (B) ·Marmontel" at bounding box center [552, 105] width 99 height 8
checkbox input "false"
click at [550, 128] on input "Evasion (A) Marmontel" at bounding box center [552, 128] width 99 height 8
checkbox input "false"
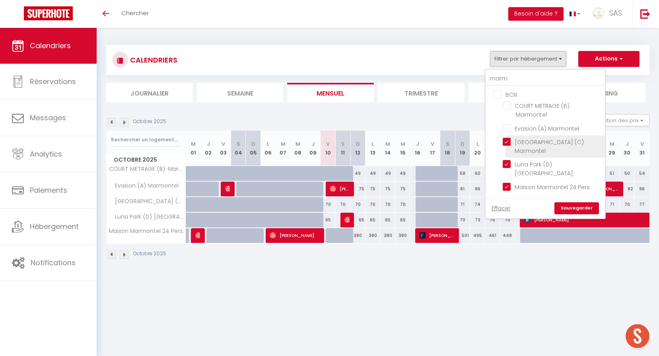
click at [556, 140] on input "[GEOGRAPHIC_DATA] (C) Marmontel" at bounding box center [552, 142] width 99 height 8
checkbox input "false"
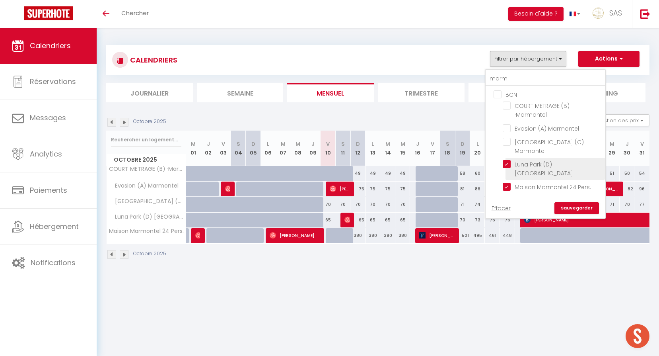
click at [562, 160] on input "Luna Park (D) [GEOGRAPHIC_DATA]" at bounding box center [552, 164] width 99 height 8
checkbox input "false"
click at [566, 182] on input "Maison Marmontel 24 Pers." at bounding box center [552, 186] width 99 height 8
checkbox input "false"
click at [577, 202] on link "Sauvegarder" at bounding box center [576, 208] width 45 height 12
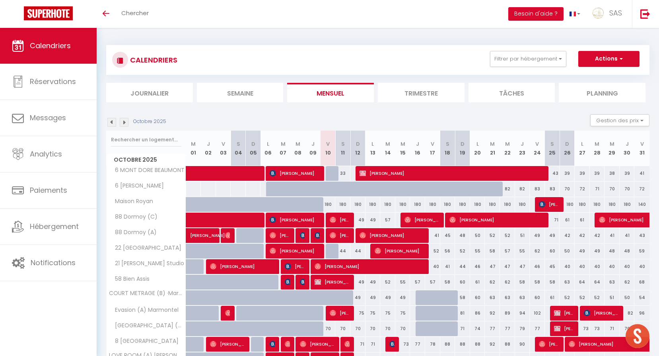
click at [499, 68] on div "CALENDRIERS Filtrer par hébergement marm BCN COURT METRAGE (B) ·Marmontel Evasi…" at bounding box center [377, 60] width 531 height 18
drag, startPoint x: 505, startPoint y: 58, endPoint x: 507, endPoint y: 66, distance: 8.2
click at [506, 58] on button "Filtrer par hébergement" at bounding box center [528, 59] width 76 height 16
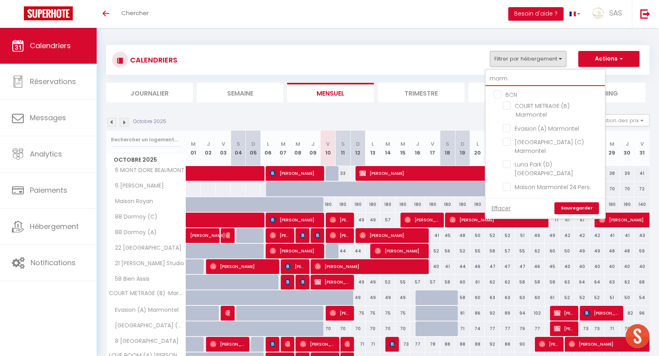
click at [510, 72] on input "marm" at bounding box center [545, 79] width 119 height 14
type input "6"
checkbox input "false"
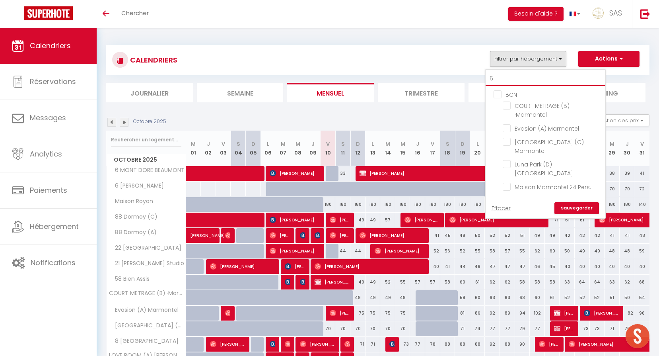
checkbox input "false"
type input "64"
checkbox input "false"
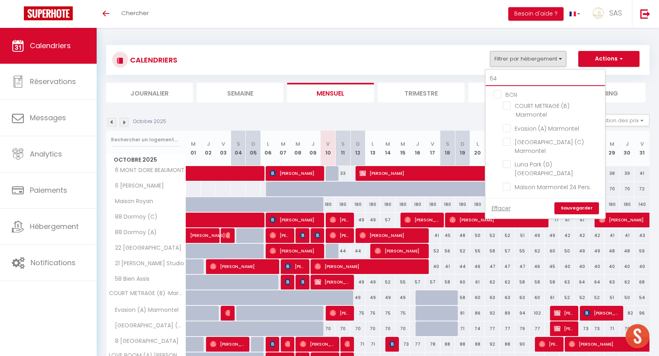
checkbox input "false"
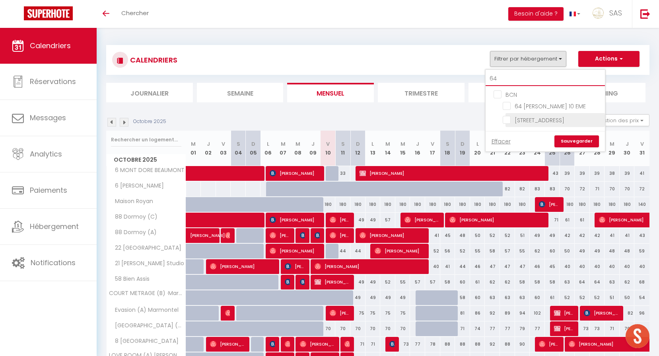
type input "64"
click at [565, 119] on input "[STREET_ADDRESS]" at bounding box center [552, 119] width 99 height 8
checkbox input "true"
checkbox input "false"
click at [587, 145] on link "Sauvegarder" at bounding box center [576, 141] width 45 height 12
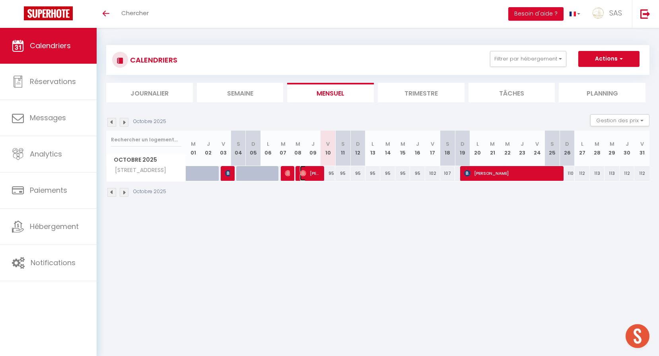
click at [312, 177] on span "Coraline Rogez" at bounding box center [310, 172] width 20 height 15
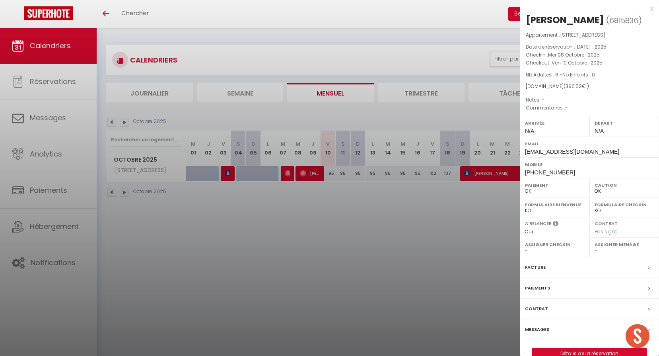
click at [342, 237] on div at bounding box center [329, 178] width 659 height 356
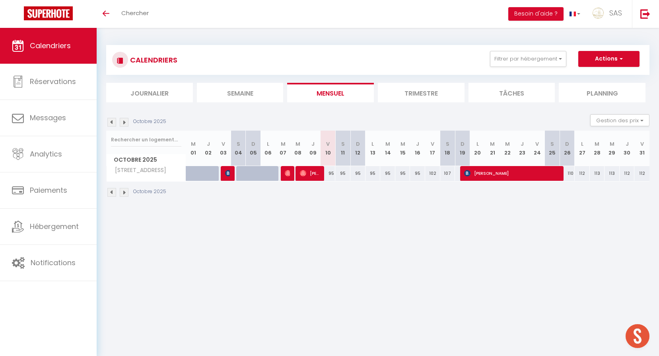
click at [124, 122] on img at bounding box center [124, 122] width 9 height 9
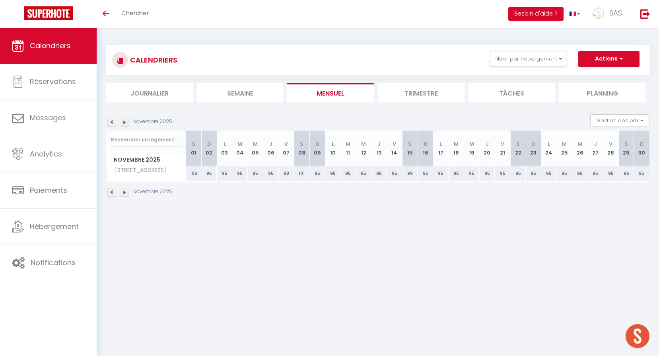
click at [112, 122] on img at bounding box center [111, 122] width 9 height 9
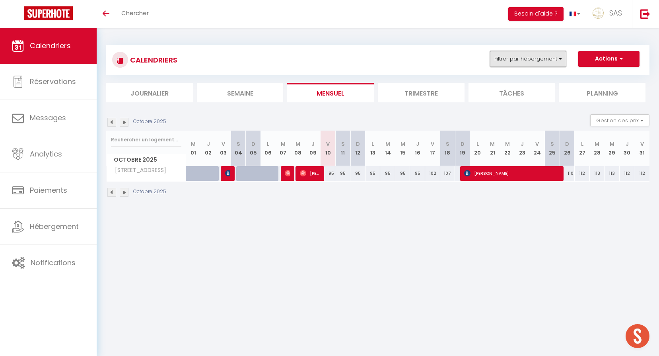
click at [535, 51] on button "Filtrer par hébergement" at bounding box center [528, 59] width 76 height 16
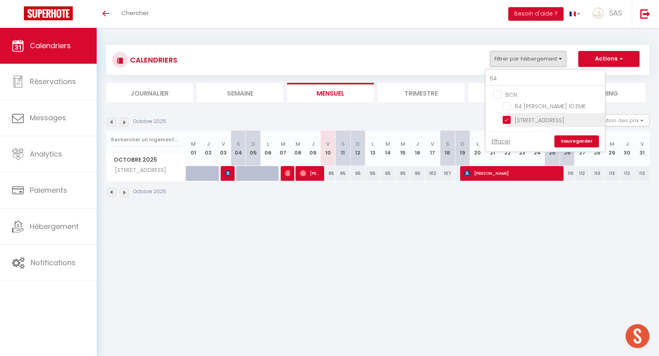
click at [549, 118] on input "[STREET_ADDRESS]" at bounding box center [552, 119] width 99 height 8
checkbox input "false"
click at [573, 145] on link "Sauvegarder" at bounding box center [576, 141] width 45 height 12
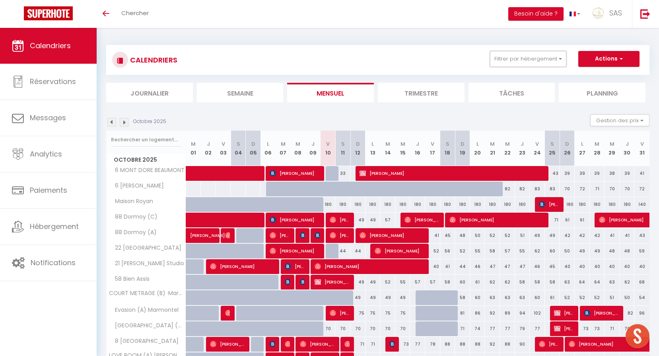
drag, startPoint x: 526, startPoint y: 57, endPoint x: 516, endPoint y: 72, distance: 17.4
click at [526, 57] on button "Filtrer par hébergement" at bounding box center [528, 59] width 76 height 16
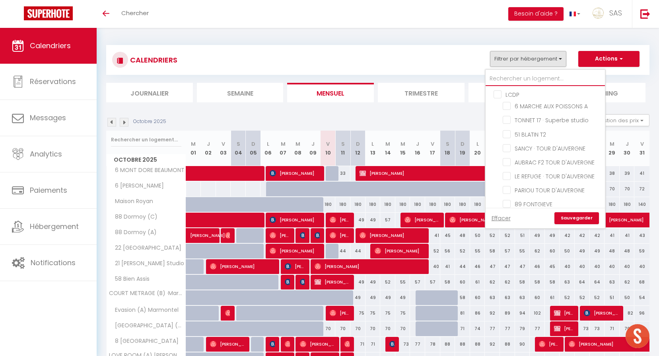
click at [516, 74] on input "text" at bounding box center [545, 79] width 119 height 14
type input "6"
checkbox input "false"
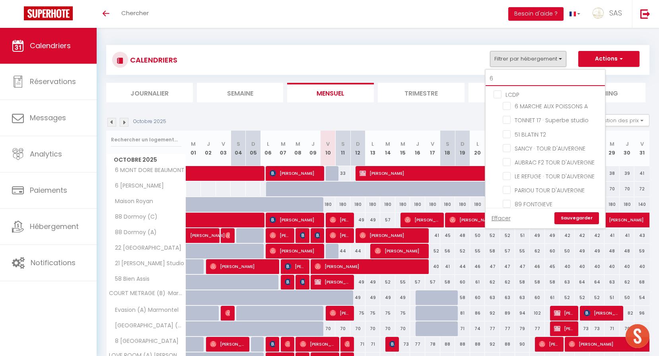
checkbox input "false"
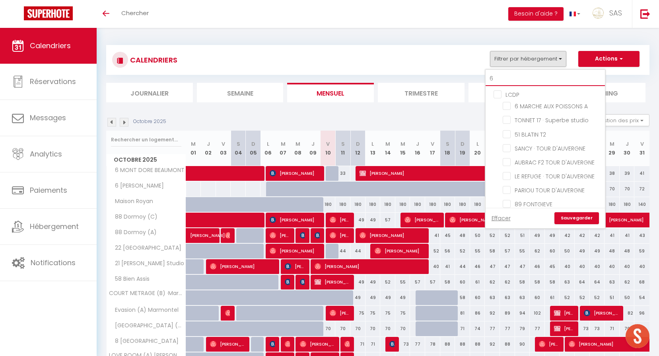
checkbox input "false"
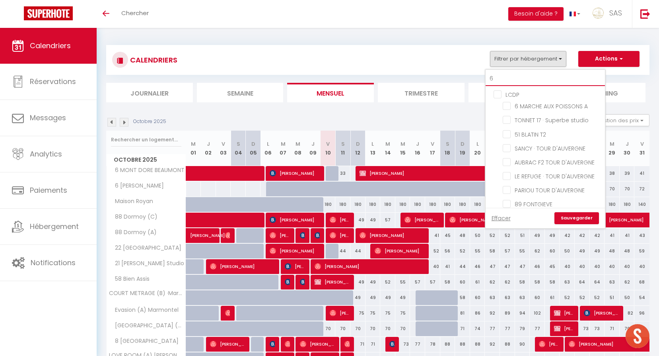
checkbox input "false"
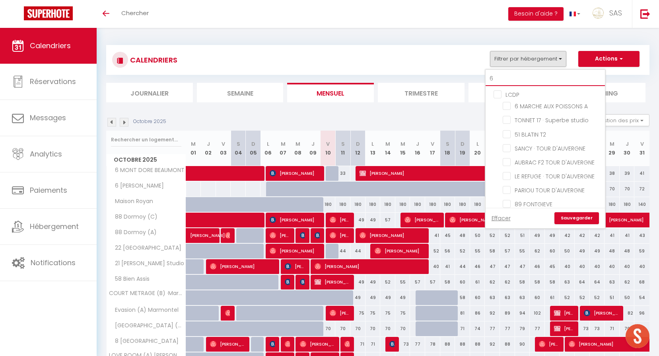
checkbox input "false"
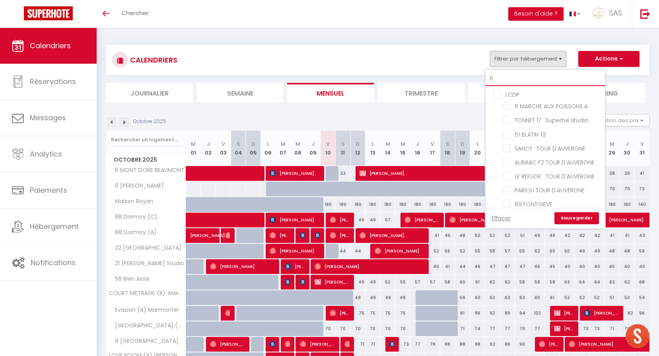
checkbox input "false"
type input "63"
checkbox input "false"
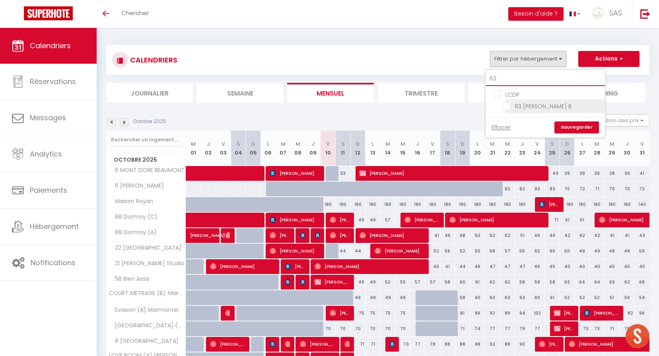
type input "63"
click at [537, 101] on input "63 [PERSON_NAME] B" at bounding box center [552, 105] width 99 height 8
checkbox input "true"
click at [594, 129] on link "Sauvegarder" at bounding box center [576, 127] width 45 height 12
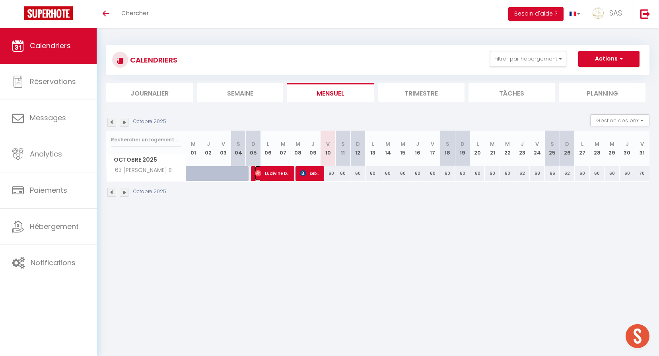
click at [269, 170] on span "Ludivine Daurignac" at bounding box center [272, 172] width 35 height 15
select select "OK"
select select "1"
select select "0"
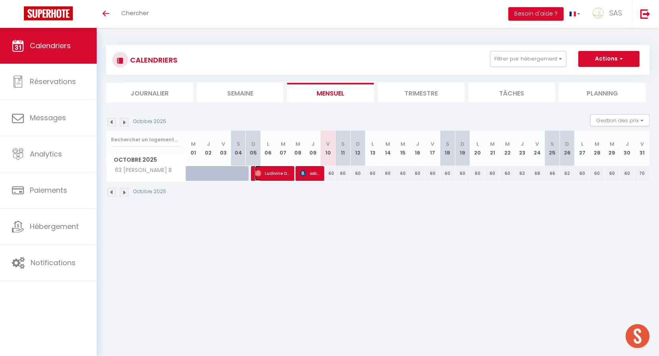
select select "1"
select select
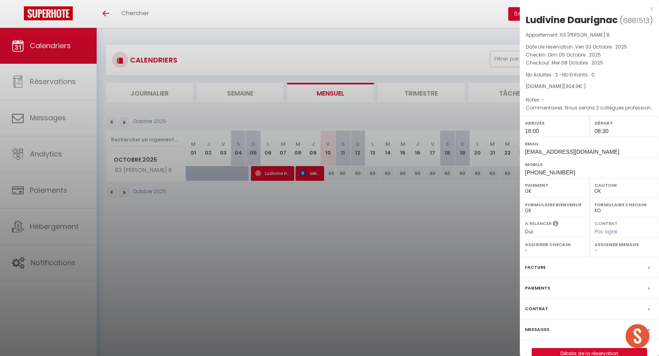
click at [348, 230] on div at bounding box center [329, 178] width 659 height 356
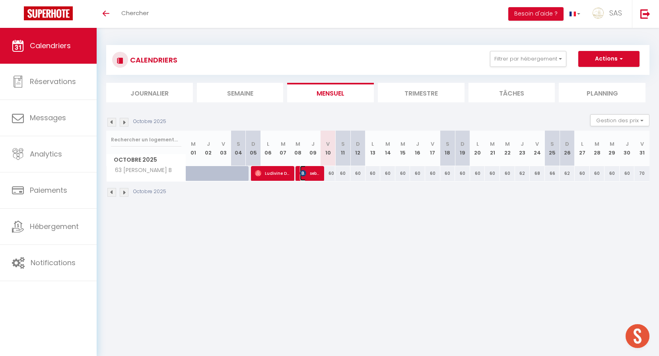
click at [311, 176] on span "sebastien juillet" at bounding box center [310, 172] width 20 height 15
select select
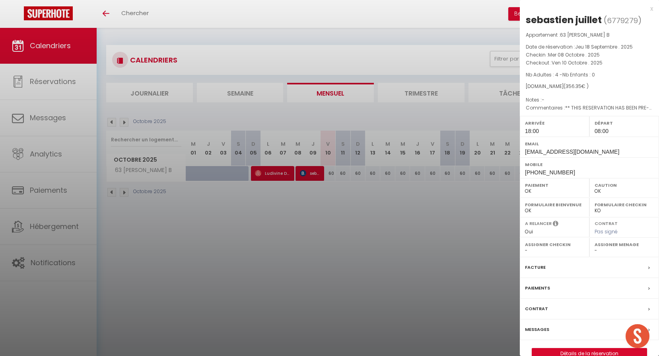
click at [312, 197] on div at bounding box center [329, 178] width 659 height 356
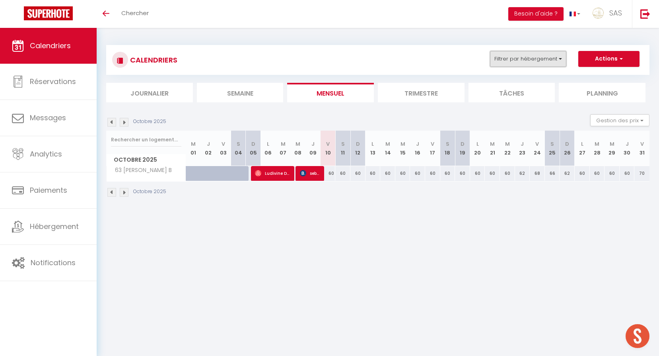
click at [515, 63] on button "Filtrer par hébergement" at bounding box center [528, 59] width 76 height 16
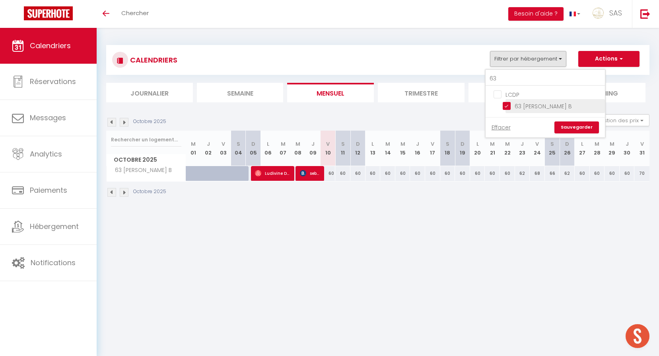
click at [530, 105] on input "63 [PERSON_NAME] B" at bounding box center [552, 105] width 99 height 8
checkbox input "false"
click at [517, 77] on input "63" at bounding box center [545, 79] width 119 height 14
type input "2"
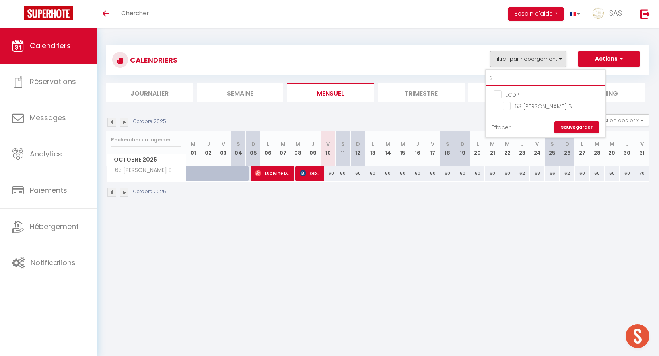
checkbox input "false"
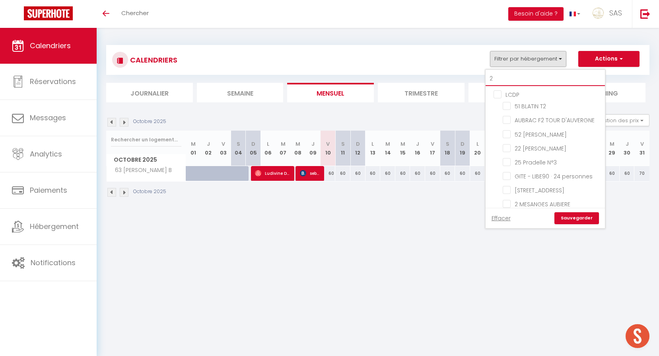
type input "2"
checkbox input "false"
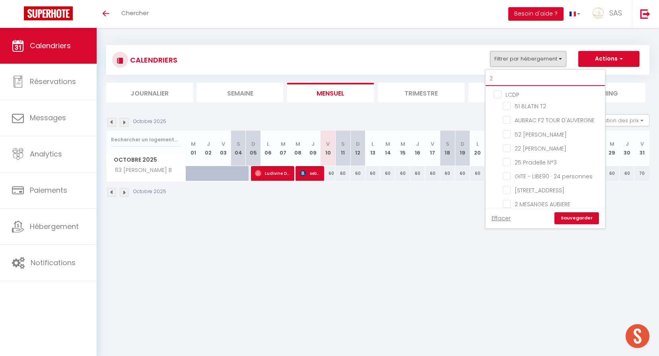
checkbox input "false"
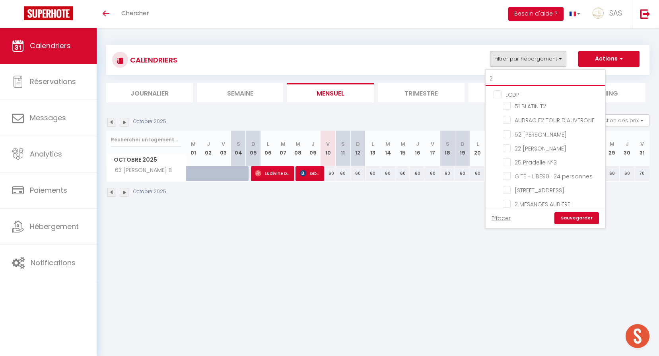
checkbox input "false"
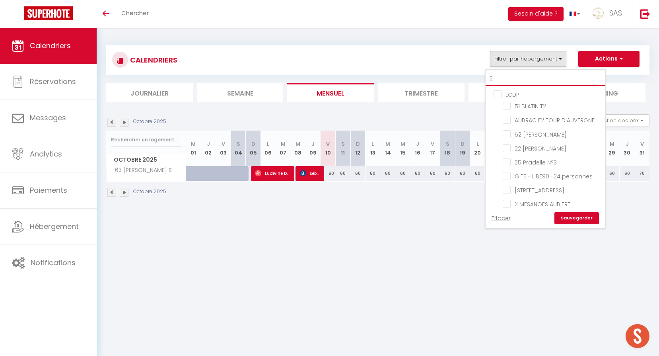
checkbox input "false"
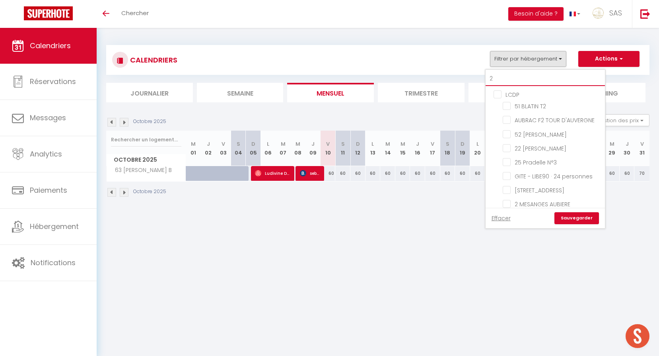
checkbox input "false"
type input "2 n"
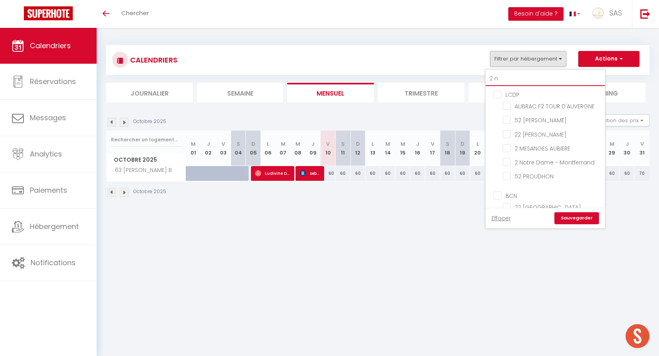
checkbox input "false"
type input "2 no"
checkbox input "false"
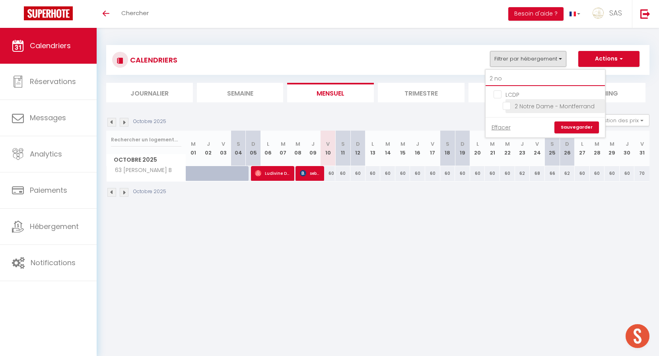
type input "2 no"
click at [560, 105] on input "2 Notre Dame - Montferrand" at bounding box center [552, 105] width 99 height 8
checkbox input "true"
click at [573, 122] on link "Sauvegarder" at bounding box center [576, 127] width 45 height 12
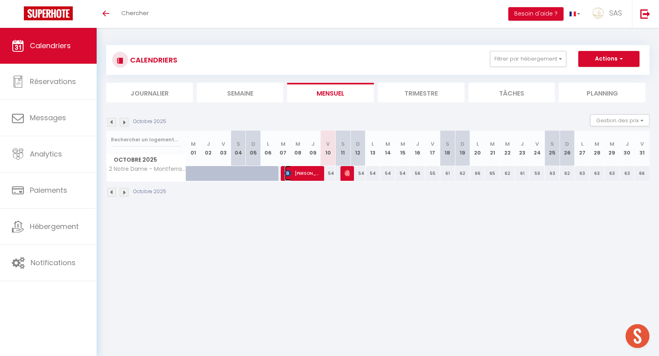
click at [296, 171] on span "[PERSON_NAME]" at bounding box center [302, 172] width 35 height 15
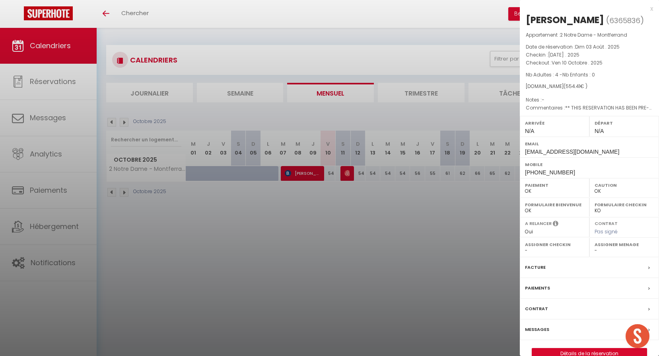
drag, startPoint x: 288, startPoint y: 249, endPoint x: 175, endPoint y: 134, distance: 160.8
click at [287, 247] on div at bounding box center [329, 178] width 659 height 356
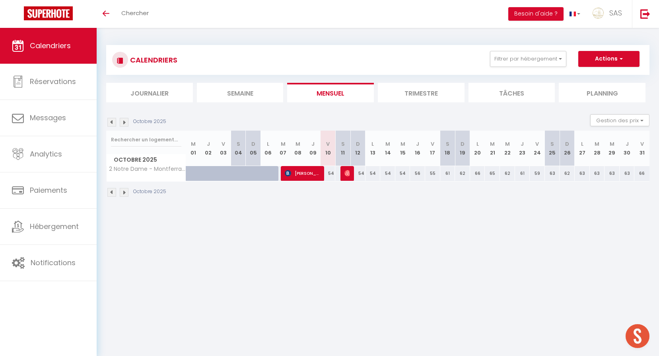
click at [114, 116] on div "Octobre 2025 Gestion des prix Nb Nuits minimum Règles Disponibilité" at bounding box center [377, 122] width 543 height 16
click at [113, 119] on img at bounding box center [111, 122] width 9 height 9
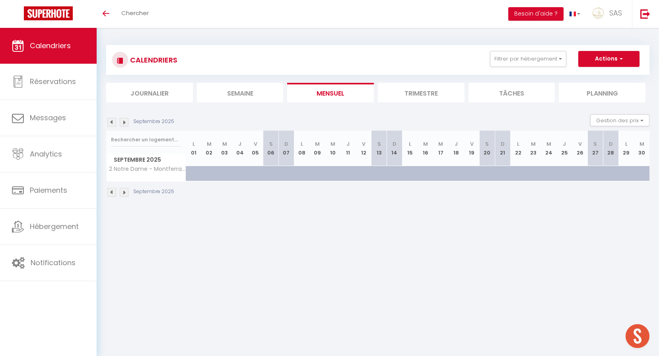
click at [113, 119] on img at bounding box center [111, 122] width 9 height 9
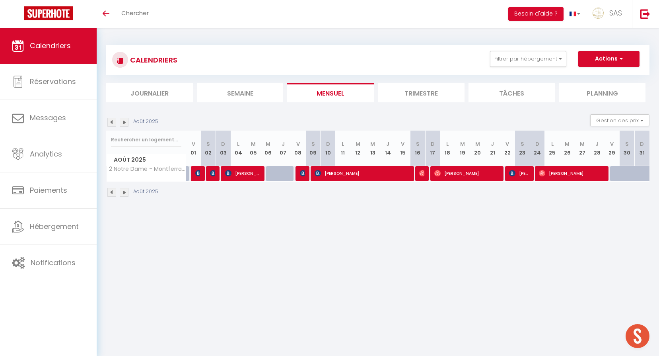
click at [452, 210] on div "CALENDRIERS Filtrer par hébergement 2 no LCDP 2 Notre Dame - Montferrand Efface…" at bounding box center [378, 121] width 562 height 187
click at [122, 120] on img at bounding box center [124, 122] width 9 height 9
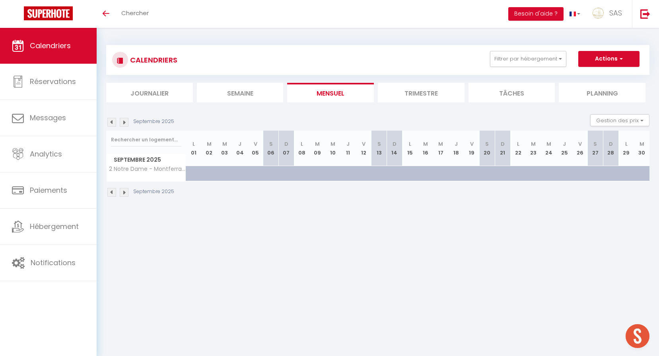
click at [128, 122] on img at bounding box center [124, 122] width 9 height 9
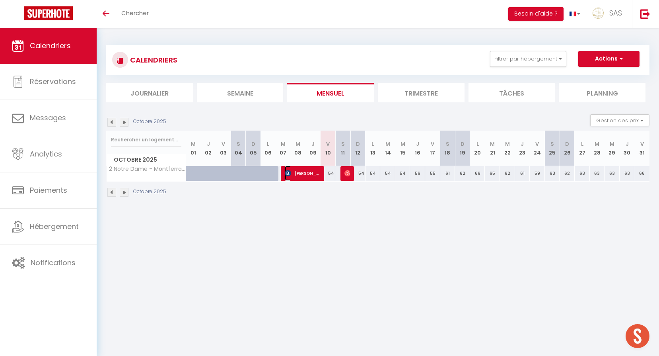
click at [308, 171] on span "[PERSON_NAME]" at bounding box center [302, 172] width 35 height 15
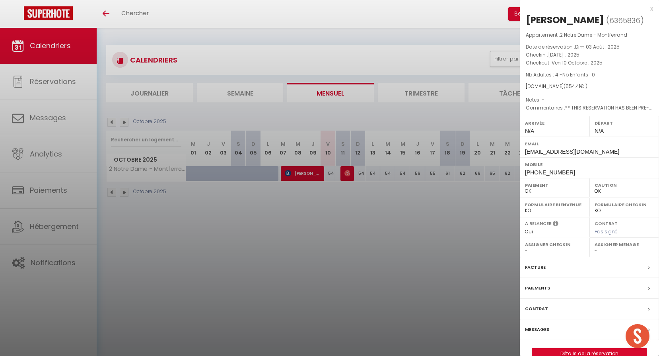
click at [462, 241] on div at bounding box center [329, 178] width 659 height 356
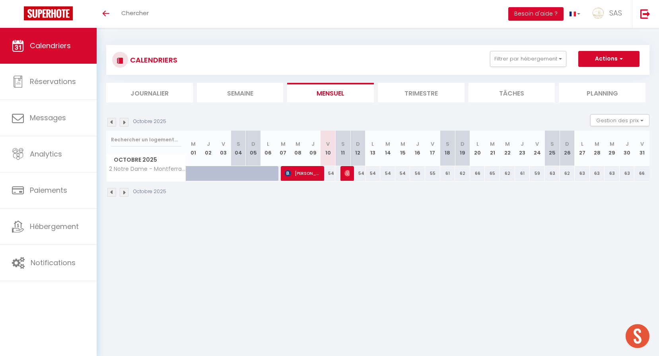
click at [124, 121] on img at bounding box center [124, 122] width 9 height 9
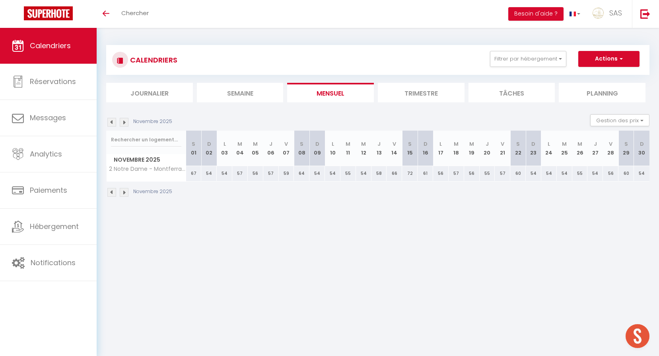
click at [358, 268] on body "🟢 Des questions ou besoin d'assistance pour la migration AirBnB? Prenez rdv >>>…" at bounding box center [329, 206] width 659 height 356
click at [542, 53] on button "Filtrer par hébergement" at bounding box center [528, 59] width 76 height 16
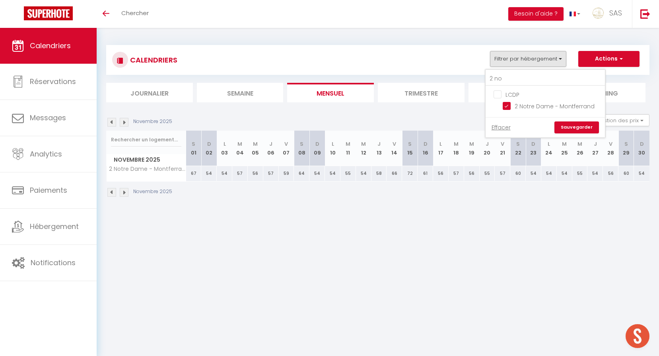
click at [530, 98] on ul "LCDP 2 Notre Dame - Montferrand" at bounding box center [545, 101] width 119 height 31
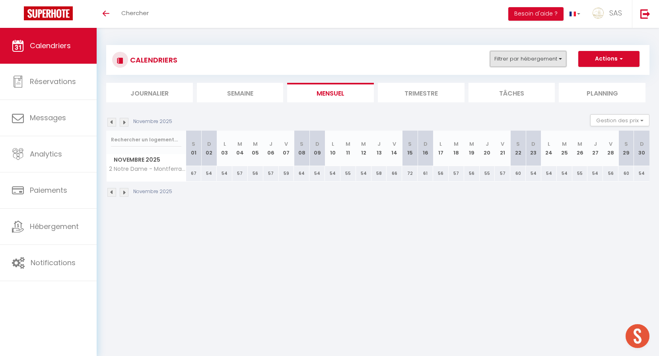
click at [537, 62] on button "Filtrer par hébergement" at bounding box center [528, 59] width 76 height 16
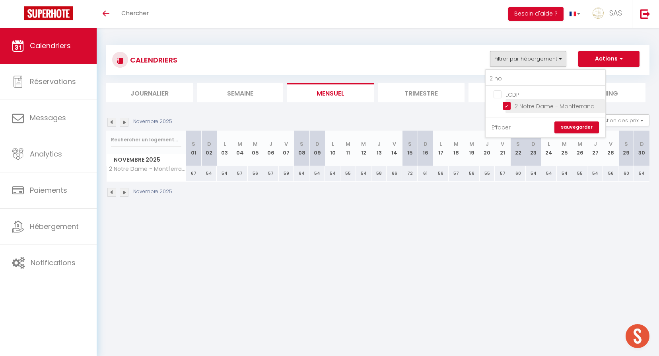
click at [552, 107] on input "2 Notre Dame - Montferrand" at bounding box center [552, 105] width 99 height 8
checkbox input "false"
click at [577, 126] on link "Sauvegarder" at bounding box center [576, 127] width 45 height 12
